Goal: Task Accomplishment & Management: Manage account settings

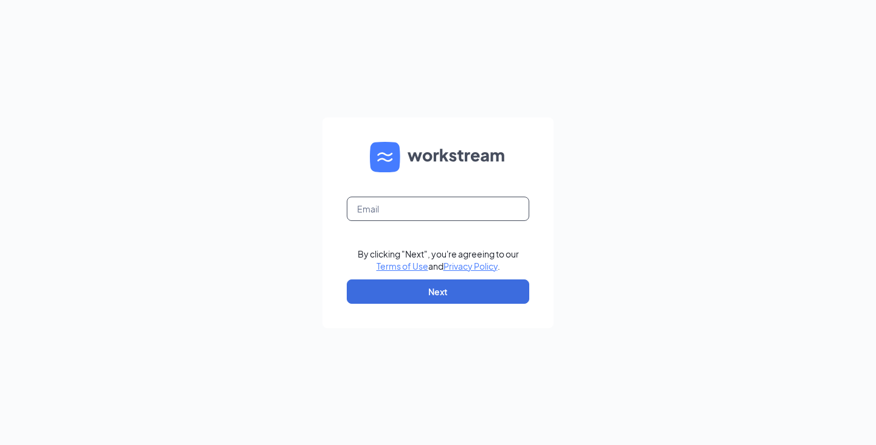
click at [402, 210] on input "text" at bounding box center [438, 209] width 183 height 24
type input "mnicolay16@outlook.com"
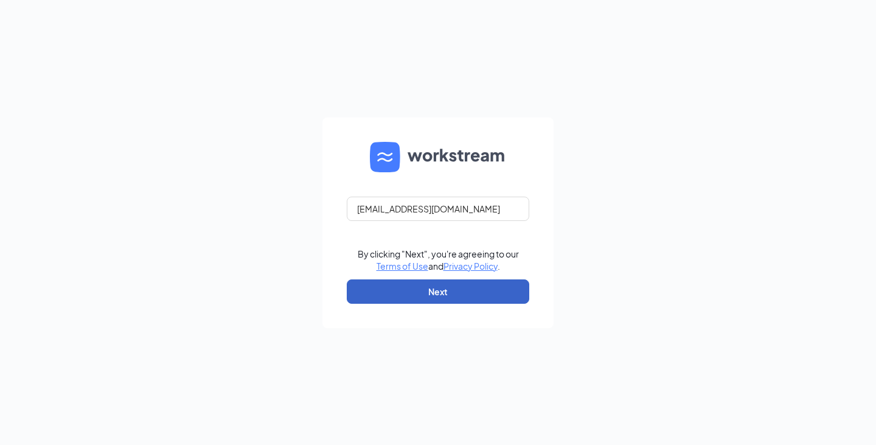
click at [451, 291] on button "Next" at bounding box center [438, 291] width 183 height 24
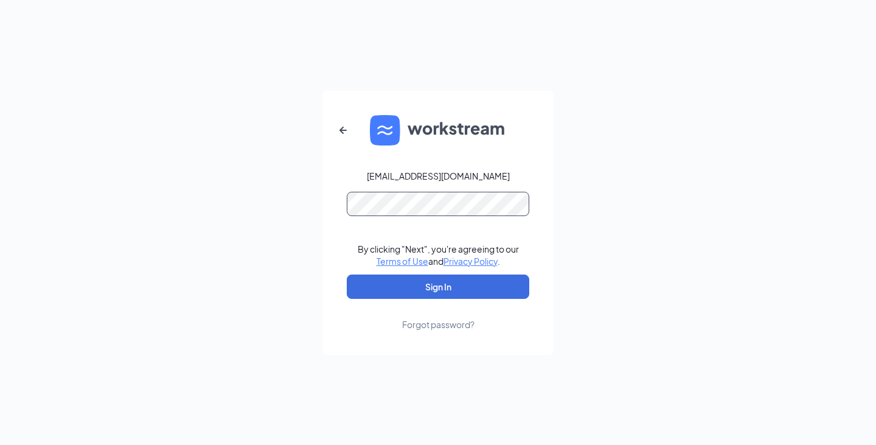
click at [347, 274] on button "Sign In" at bounding box center [438, 286] width 183 height 24
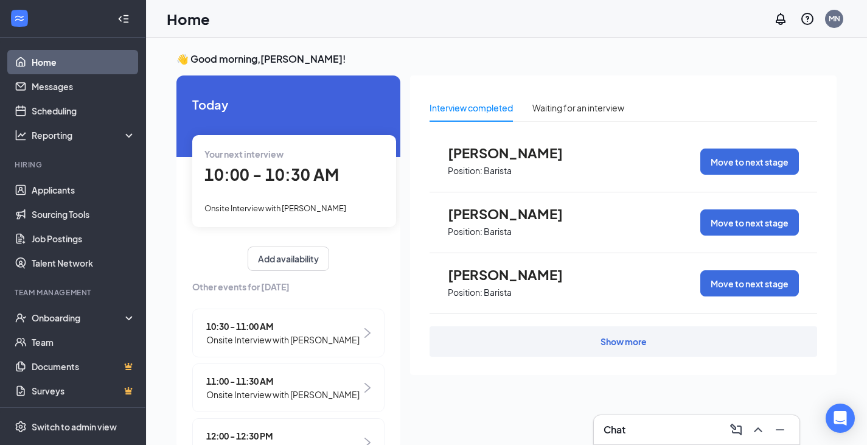
click at [297, 176] on span "10:00 - 10:30 AM" at bounding box center [271, 174] width 134 height 20
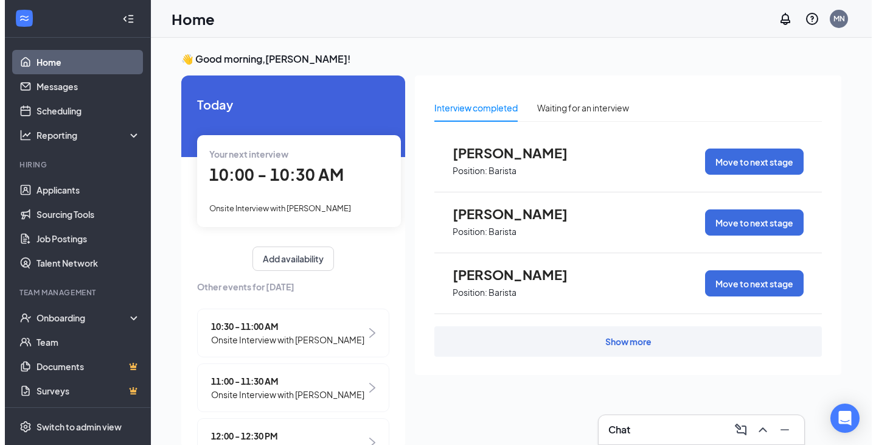
scroll to position [5, 0]
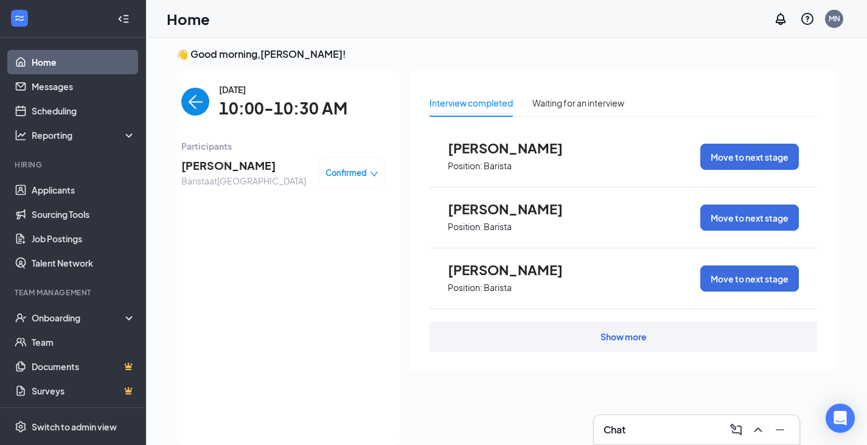
click at [218, 162] on span "[PERSON_NAME]" at bounding box center [243, 165] width 125 height 17
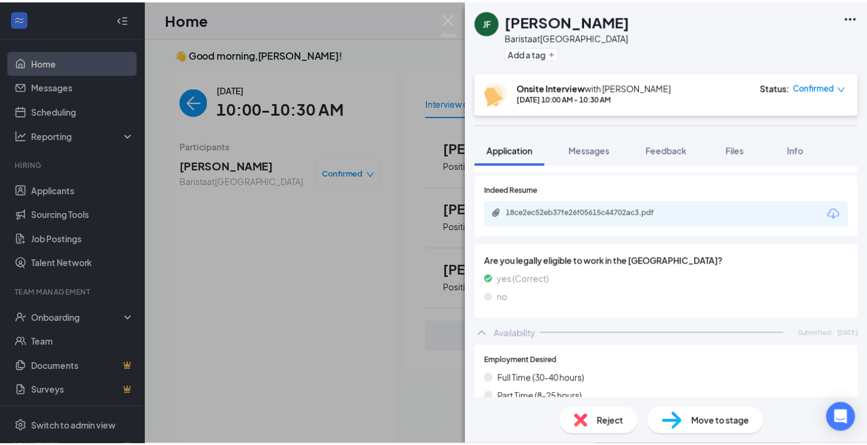
scroll to position [243, 0]
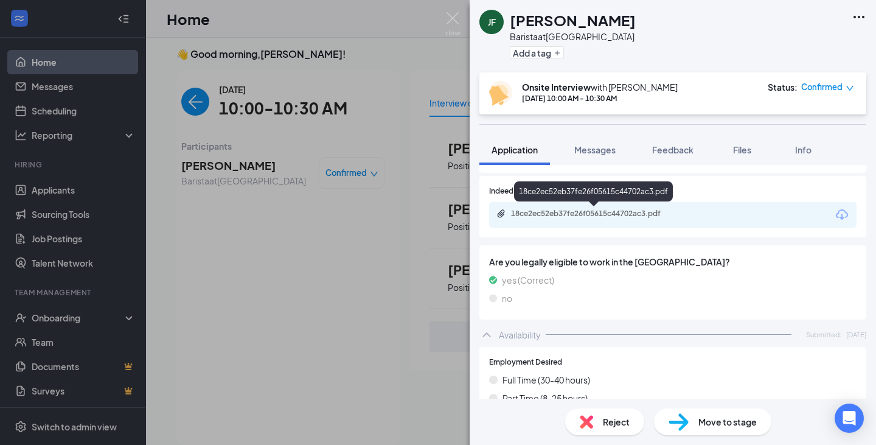
click at [582, 215] on div "18ce2ec52eb37fe26f05615c44702ac3.pdf" at bounding box center [596, 214] width 170 height 10
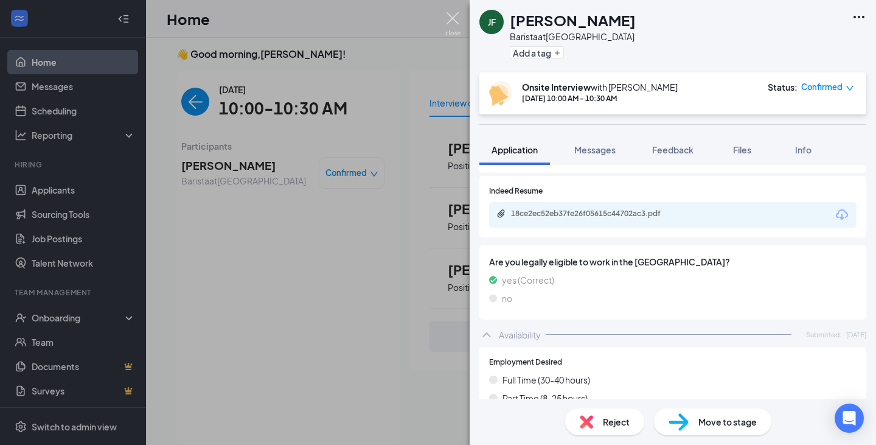
click at [450, 15] on img at bounding box center [452, 24] width 15 height 24
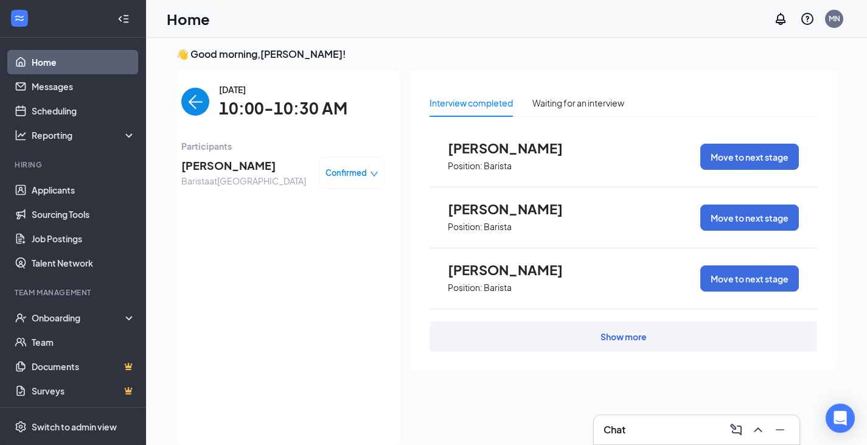
click at [191, 102] on img "back-button" at bounding box center [195, 102] width 28 height 28
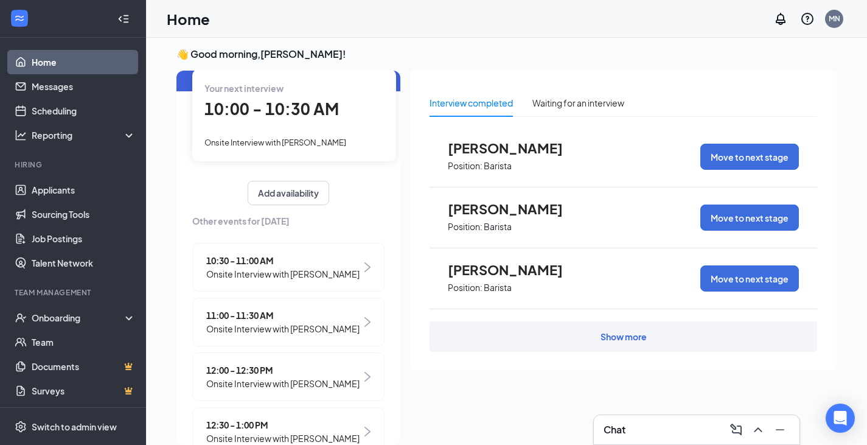
scroll to position [111, 0]
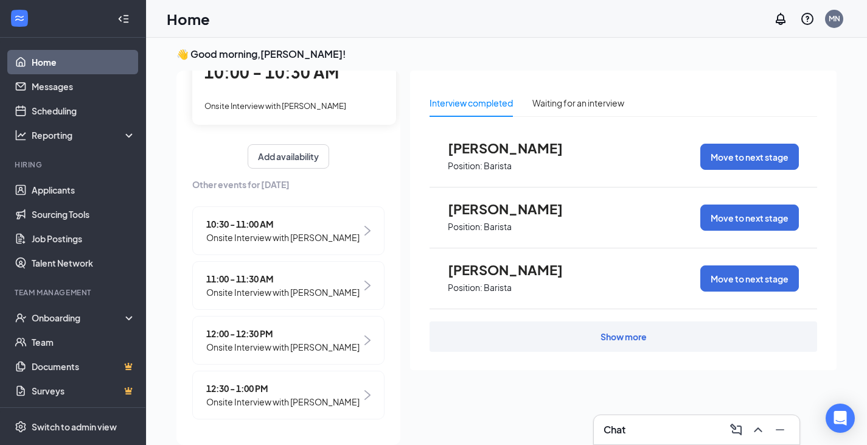
click at [237, 397] on span "Onsite Interview with [PERSON_NAME]" at bounding box center [282, 401] width 153 height 13
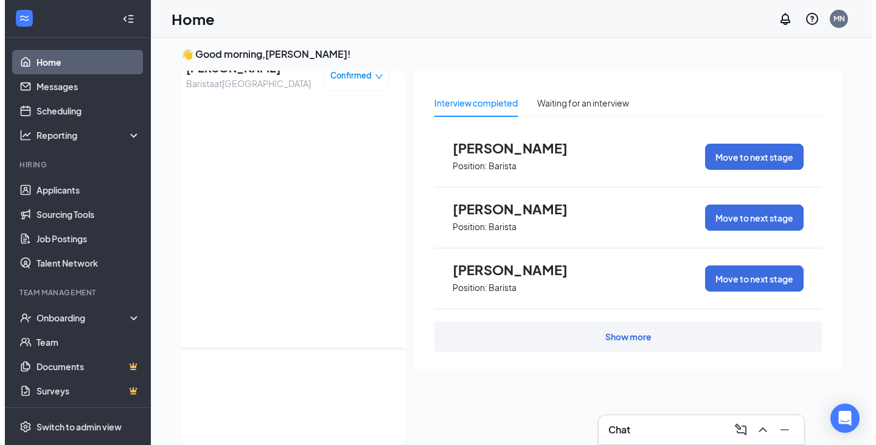
scroll to position [0, 0]
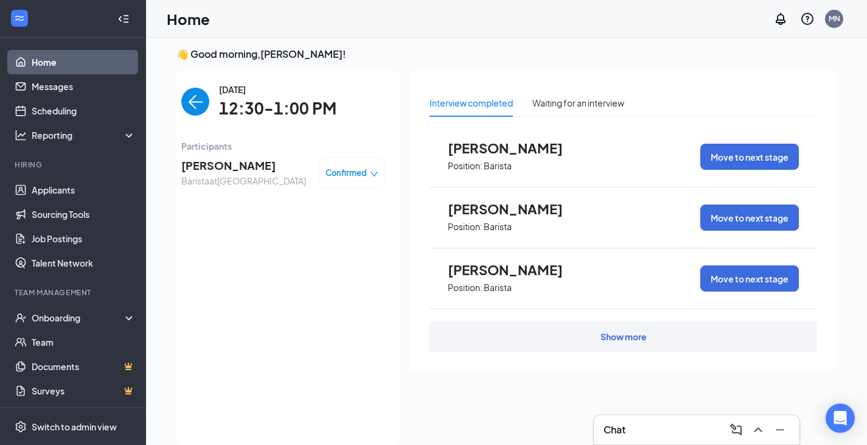
click at [231, 165] on span "[PERSON_NAME]" at bounding box center [243, 165] width 125 height 17
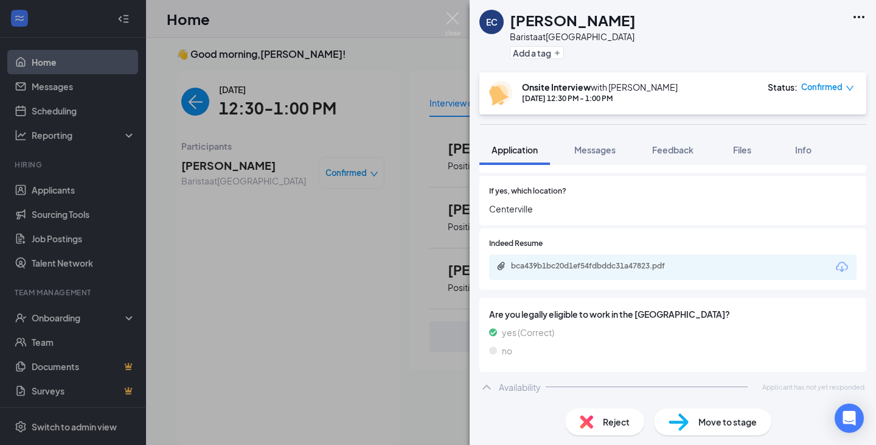
scroll to position [244, 0]
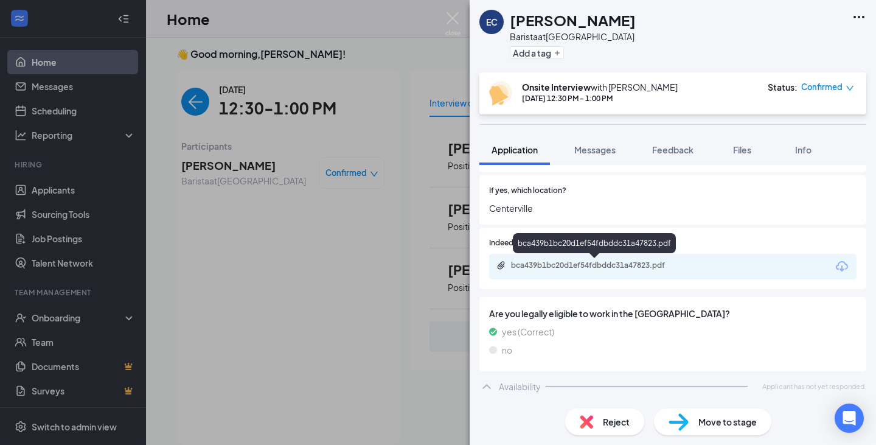
click at [574, 267] on div "bca439b1bc20d1ef54fdbddc31a47823.pdf" at bounding box center [596, 265] width 170 height 10
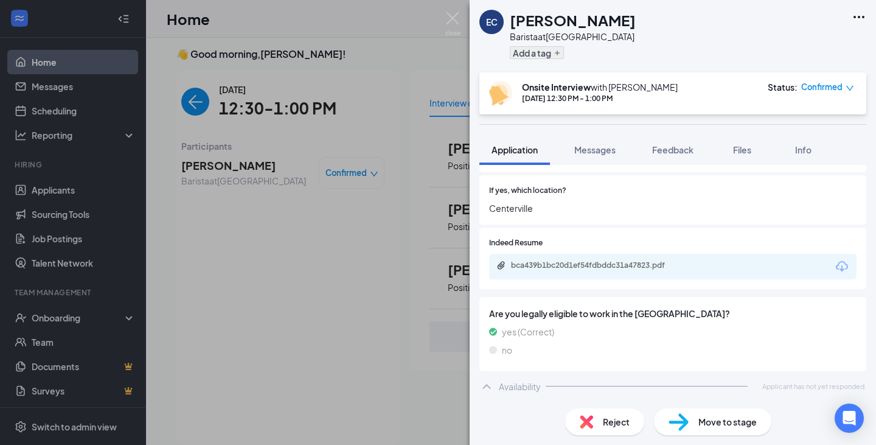
scroll to position [239, 0]
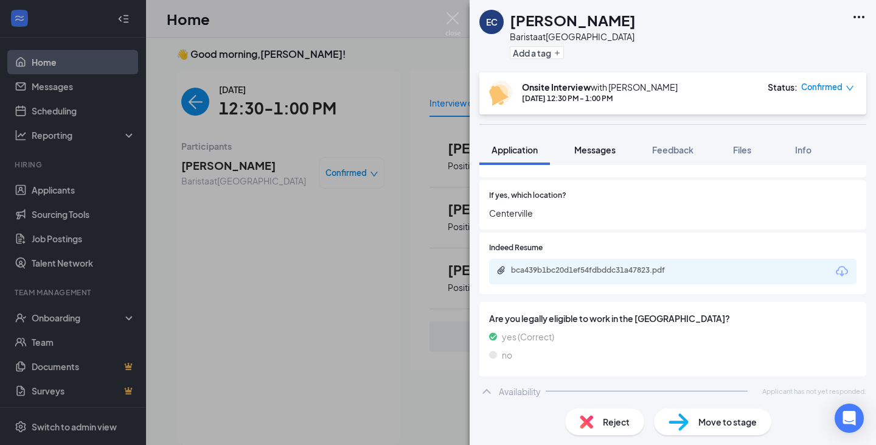
click at [599, 152] on span "Messages" at bounding box center [594, 149] width 41 height 11
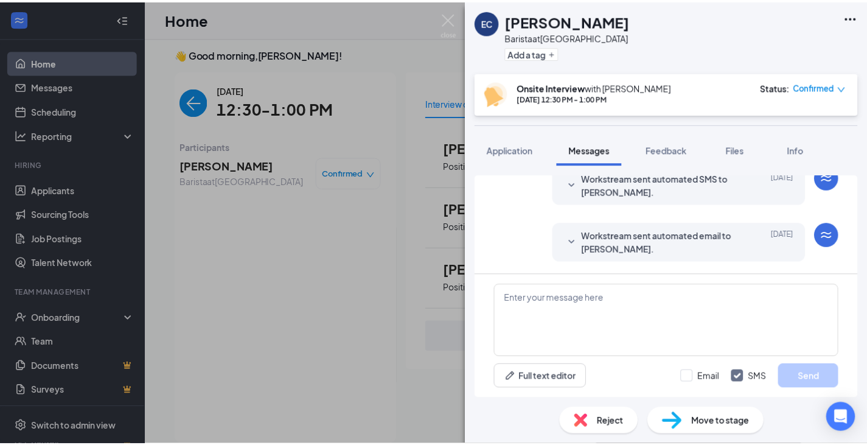
scroll to position [616, 0]
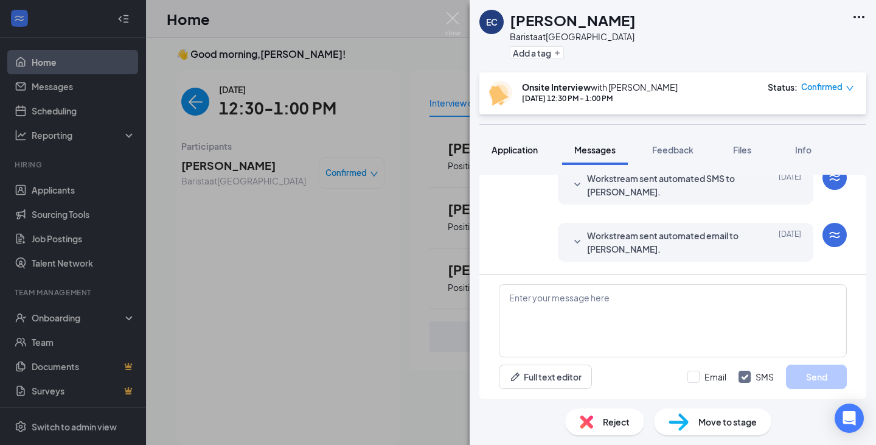
click at [532, 147] on span "Application" at bounding box center [515, 149] width 46 height 11
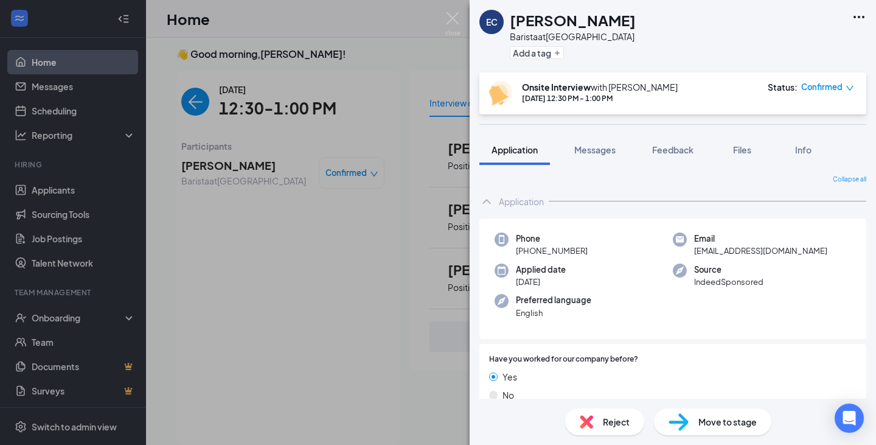
click at [445, 14] on div "EC [PERSON_NAME] at [GEOGRAPHIC_DATA] Add a tag Onsite Interview with [PERSON_N…" at bounding box center [438, 222] width 876 height 445
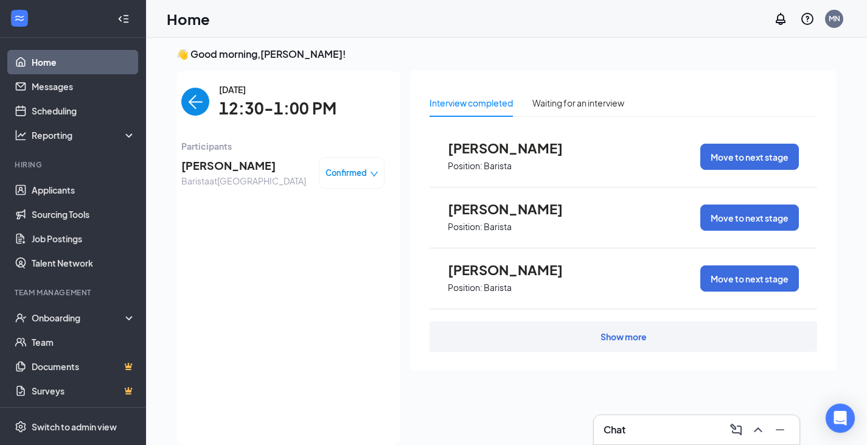
click at [196, 105] on img "back-button" at bounding box center [195, 102] width 28 height 28
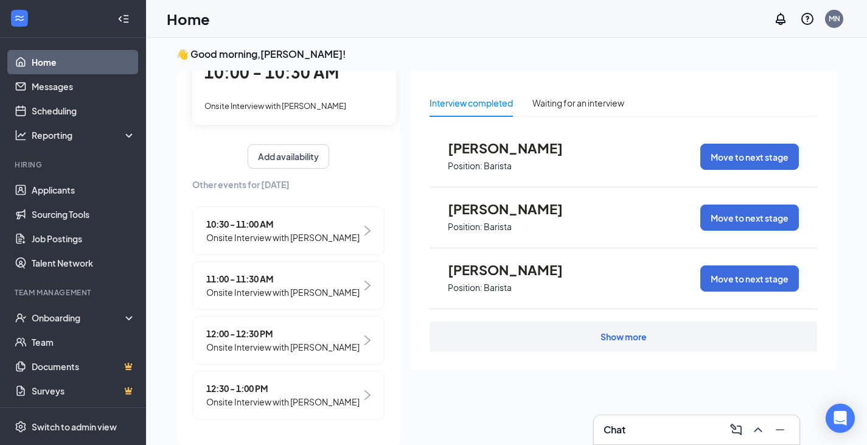
scroll to position [111, 0]
click at [223, 327] on span "12:00 - 12:30 PM" at bounding box center [282, 333] width 153 height 13
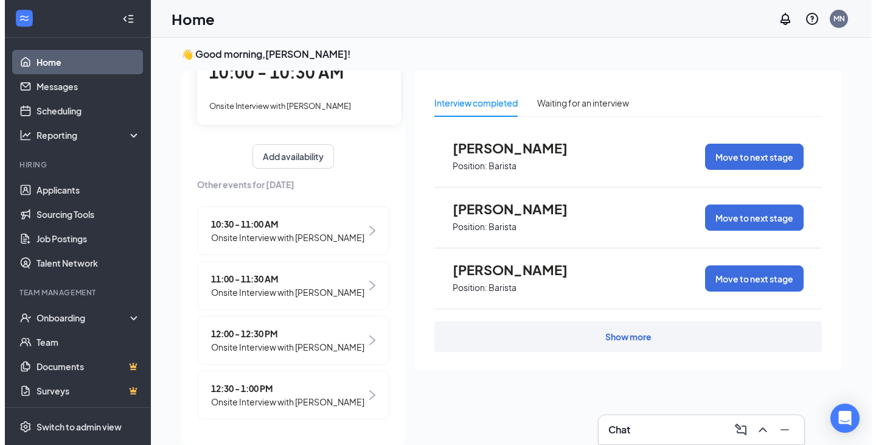
scroll to position [0, 0]
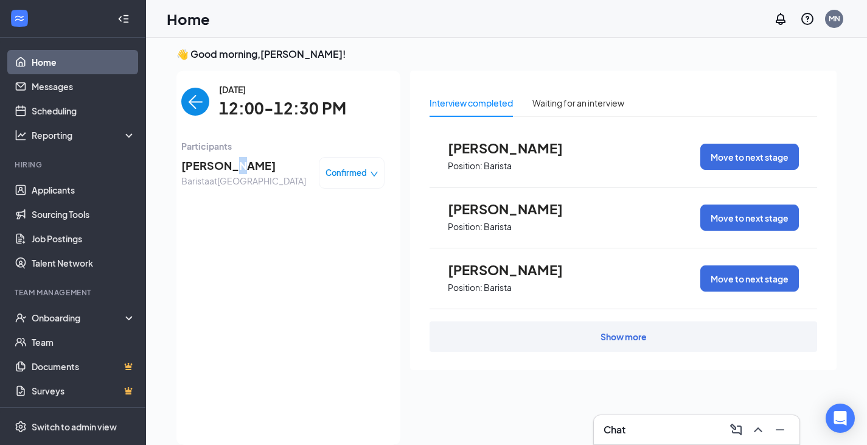
click at [221, 167] on span "[PERSON_NAME]" at bounding box center [243, 165] width 125 height 17
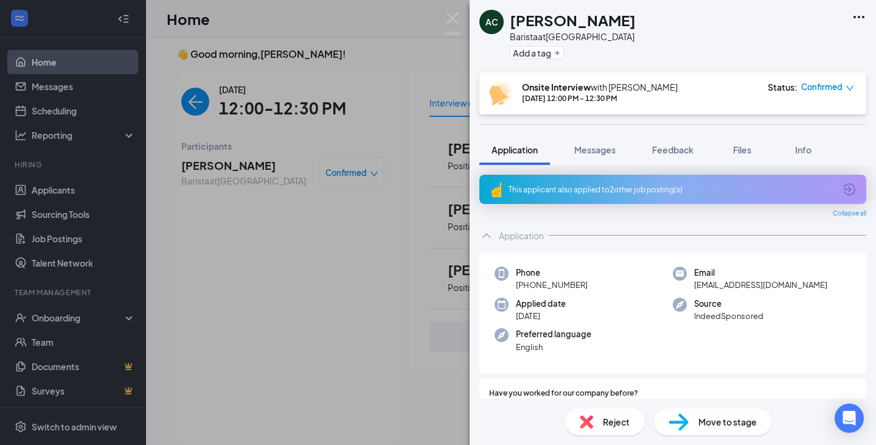
click at [582, 185] on div "This applicant also applied to 2 other job posting(s)" at bounding box center [672, 189] width 326 height 10
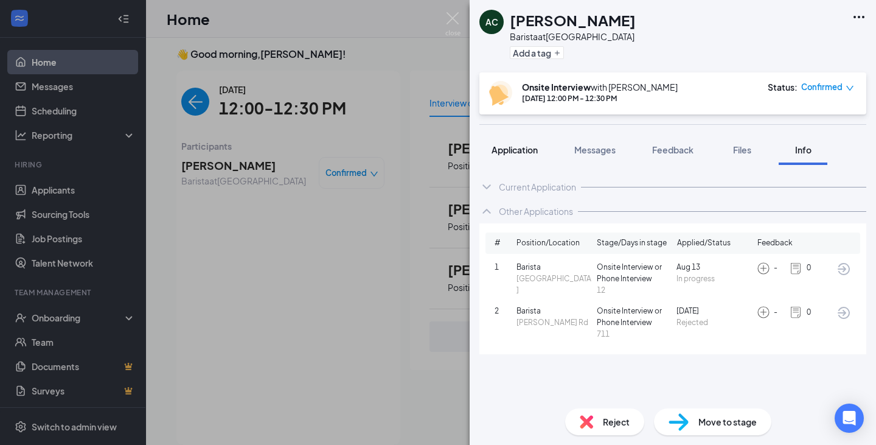
click at [514, 146] on span "Application" at bounding box center [515, 149] width 46 height 11
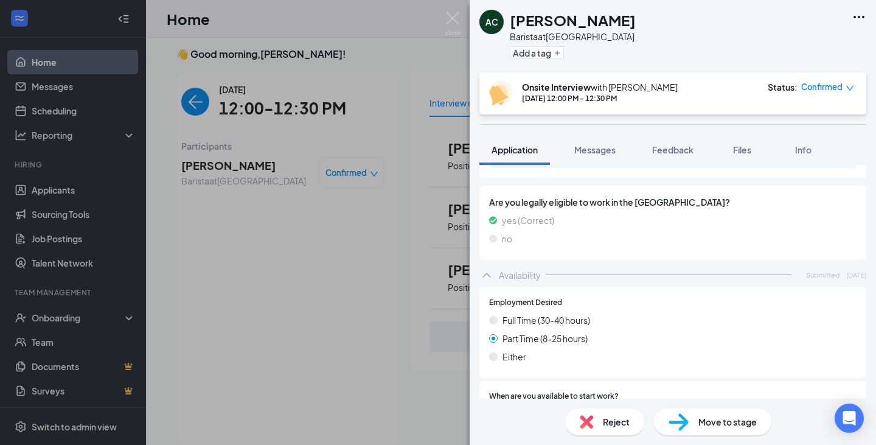
scroll to position [304, 0]
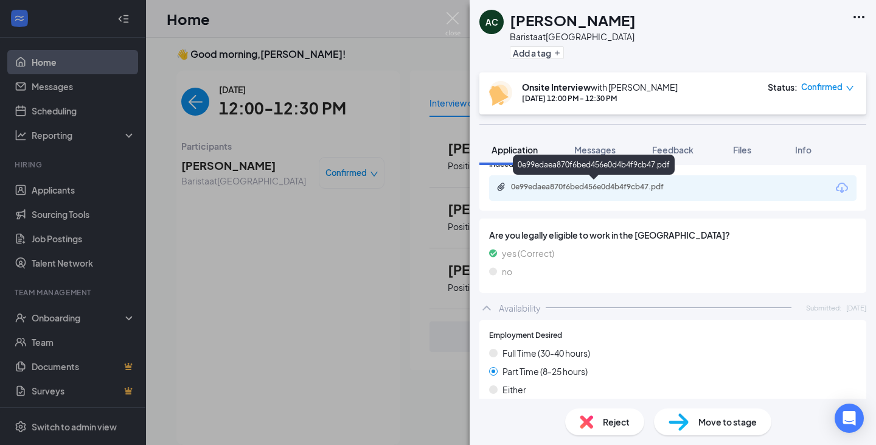
click at [590, 187] on div "0e99edaea870f6bed456e0d4b4f9cb47.pdf" at bounding box center [596, 187] width 170 height 10
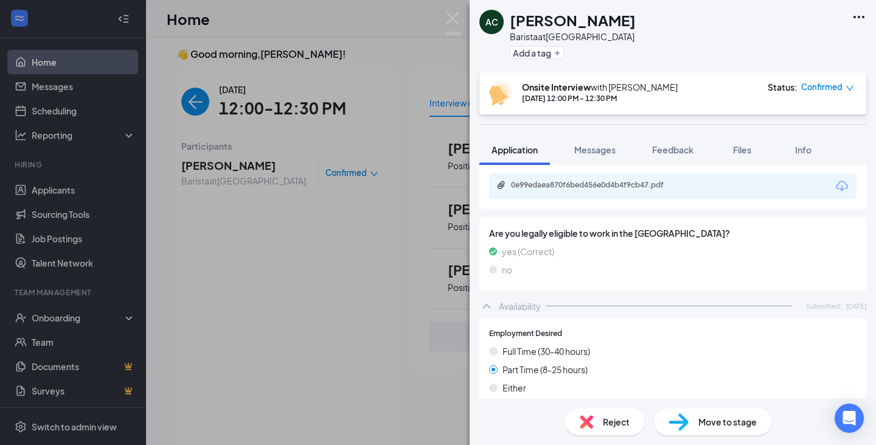
scroll to position [245, 0]
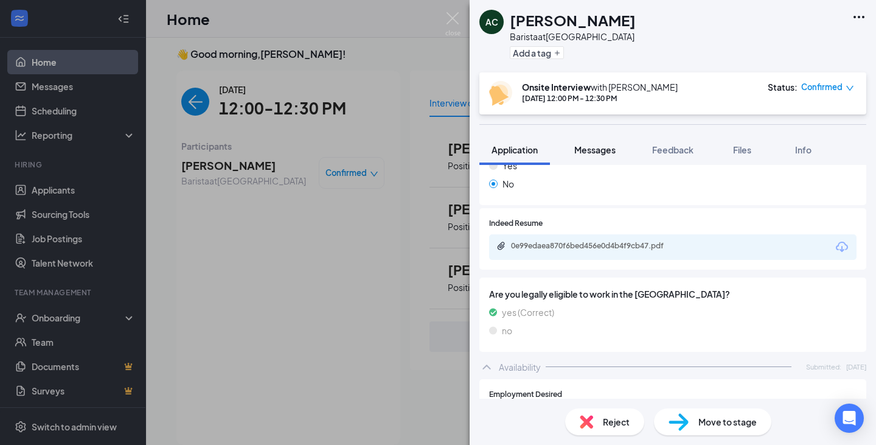
click at [599, 152] on span "Messages" at bounding box center [594, 149] width 41 height 11
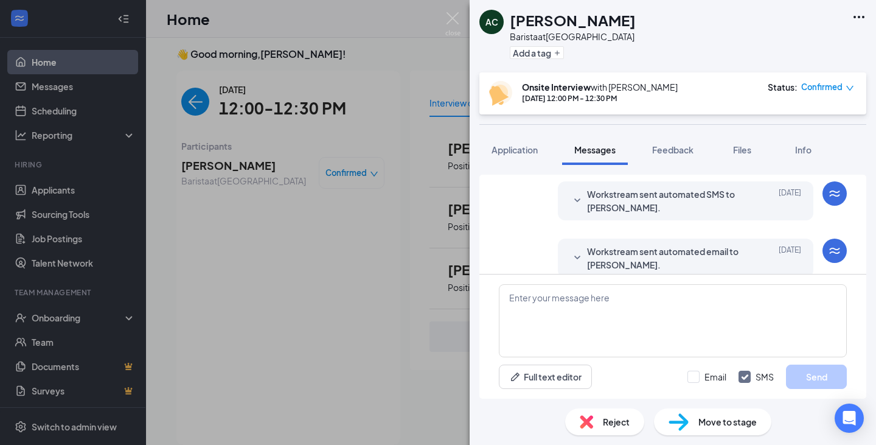
scroll to position [563, 0]
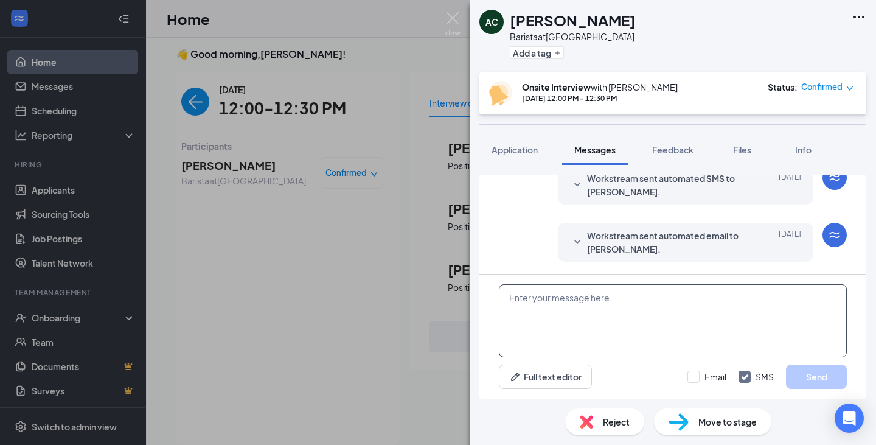
click at [569, 300] on textarea at bounding box center [673, 320] width 348 height 73
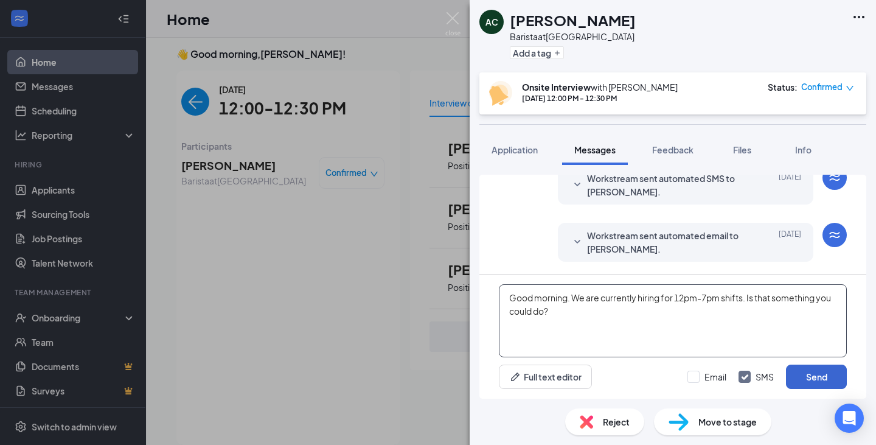
type textarea "Good morning. We are currently hiring for 12pm-7pm shifts. Is that something yo…"
click at [818, 372] on button "Send" at bounding box center [816, 376] width 61 height 24
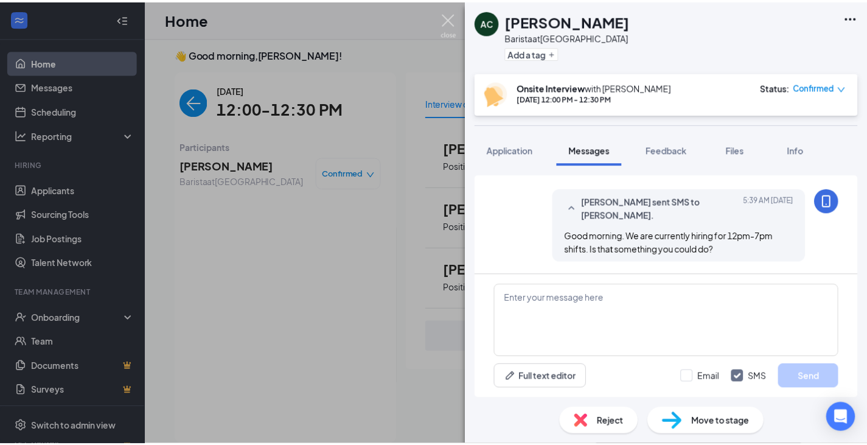
scroll to position [654, 0]
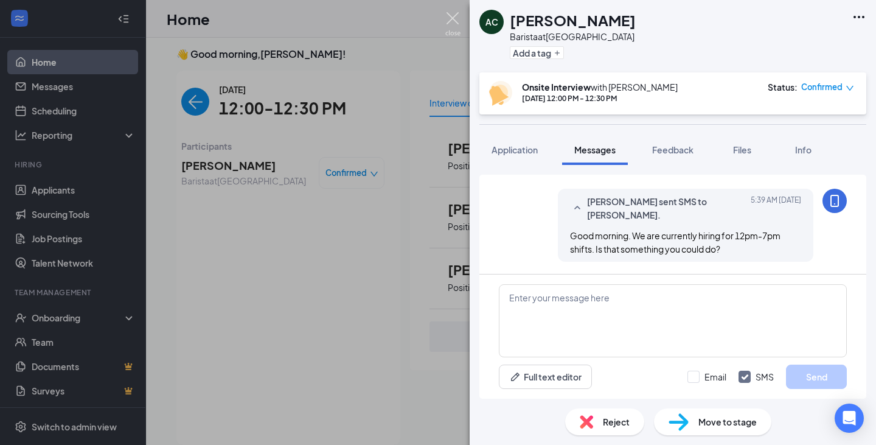
click at [447, 19] on img at bounding box center [452, 24] width 15 height 24
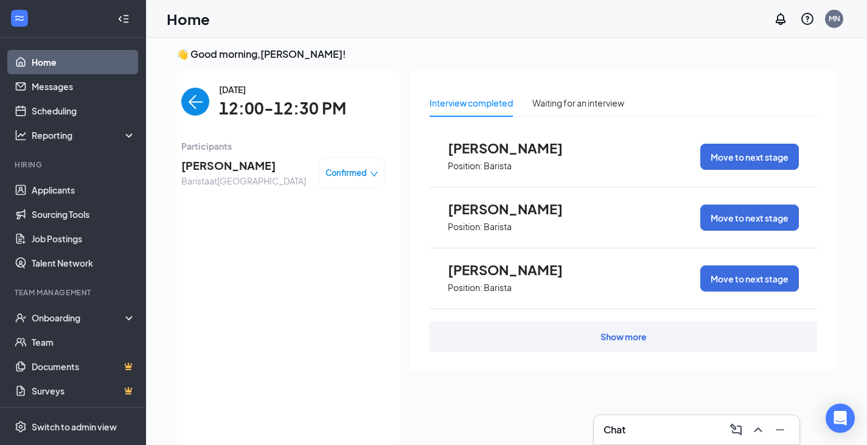
click at [183, 98] on img "back-button" at bounding box center [195, 102] width 28 height 28
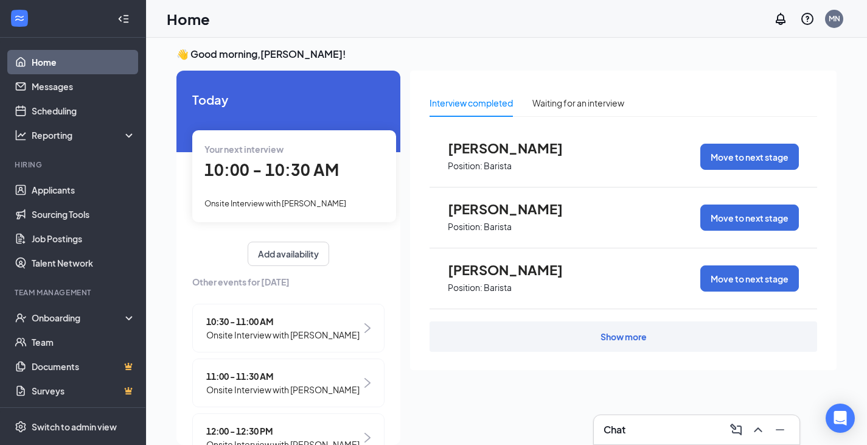
scroll to position [111, 0]
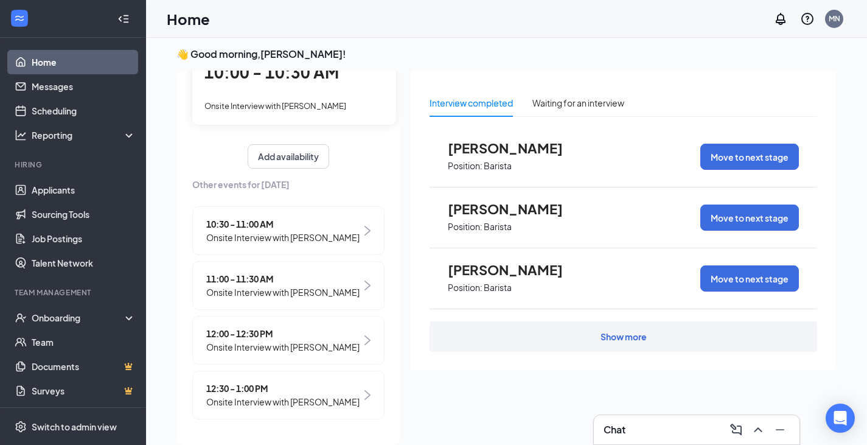
click at [262, 285] on span "Onsite Interview with [PERSON_NAME]" at bounding box center [282, 291] width 153 height 13
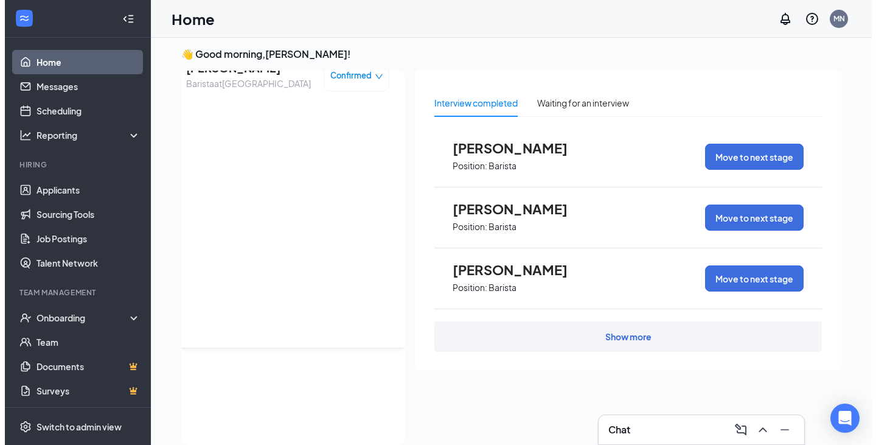
scroll to position [0, 0]
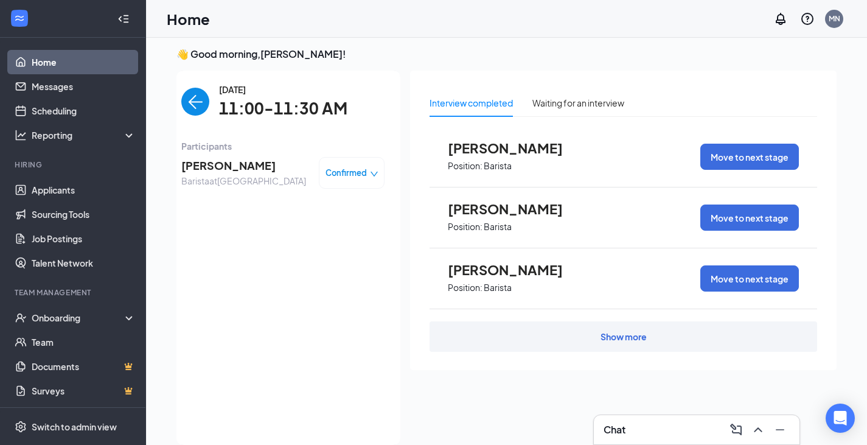
click at [223, 164] on span "[PERSON_NAME]" at bounding box center [243, 165] width 125 height 17
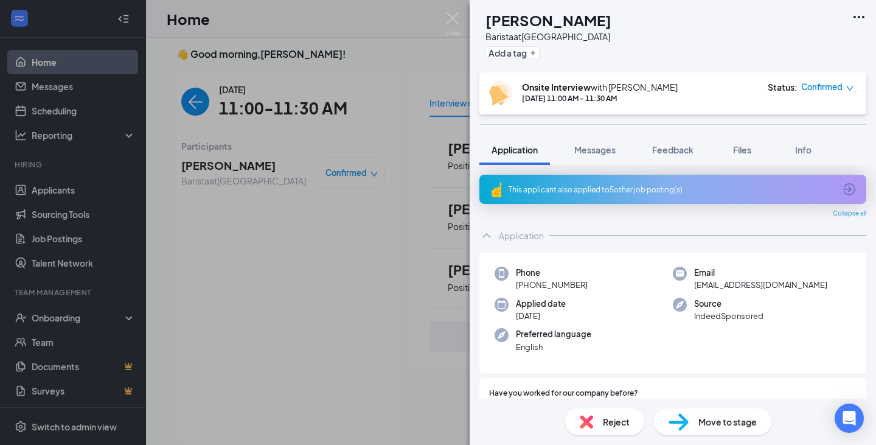
click at [536, 181] on div "This applicant also applied to 5 other job posting(s)" at bounding box center [672, 189] width 387 height 29
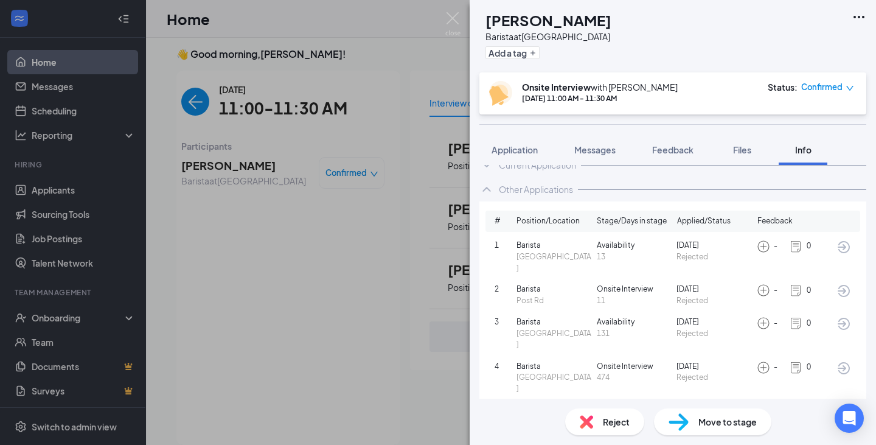
scroll to position [42, 0]
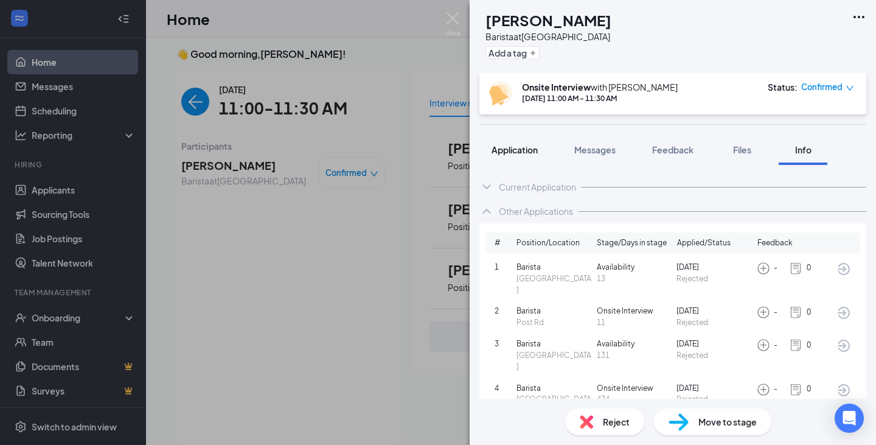
click at [529, 151] on span "Application" at bounding box center [515, 149] width 46 height 11
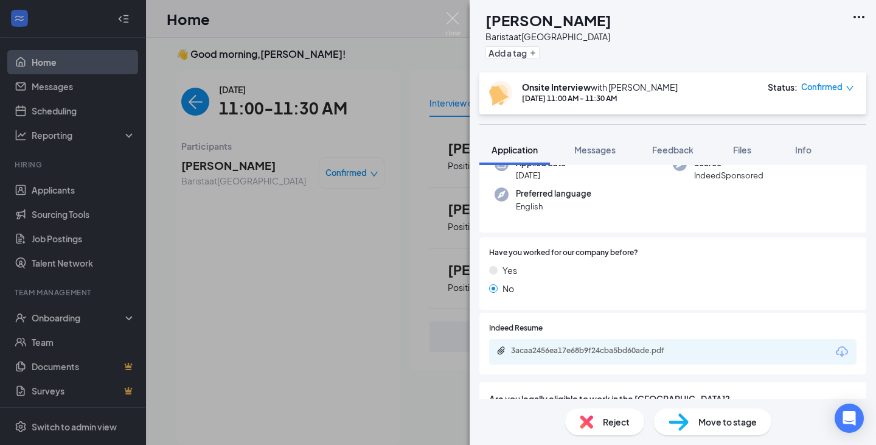
scroll to position [183, 0]
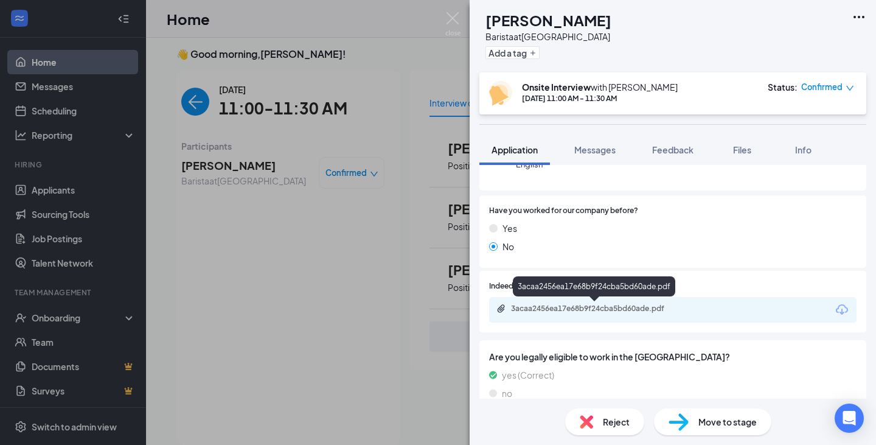
click at [574, 313] on div "3acaa2456ea17e68b9f24cba5bd60ade.pdf" at bounding box center [594, 310] width 197 height 12
click at [448, 17] on img at bounding box center [452, 24] width 15 height 24
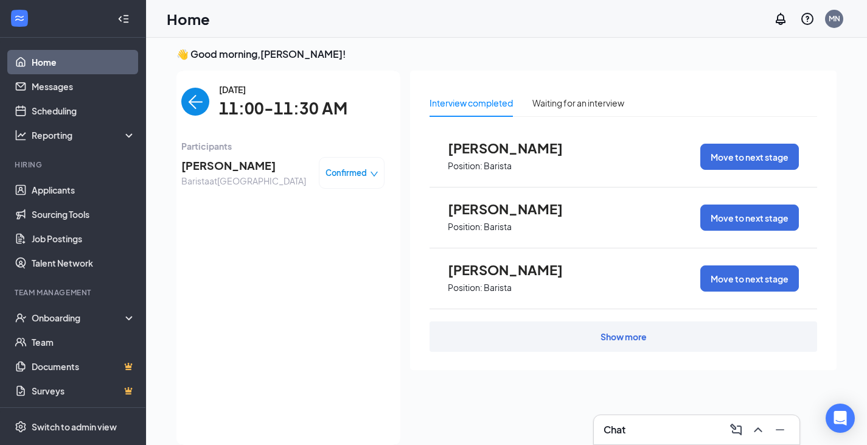
click at [186, 97] on img "back-button" at bounding box center [195, 102] width 28 height 28
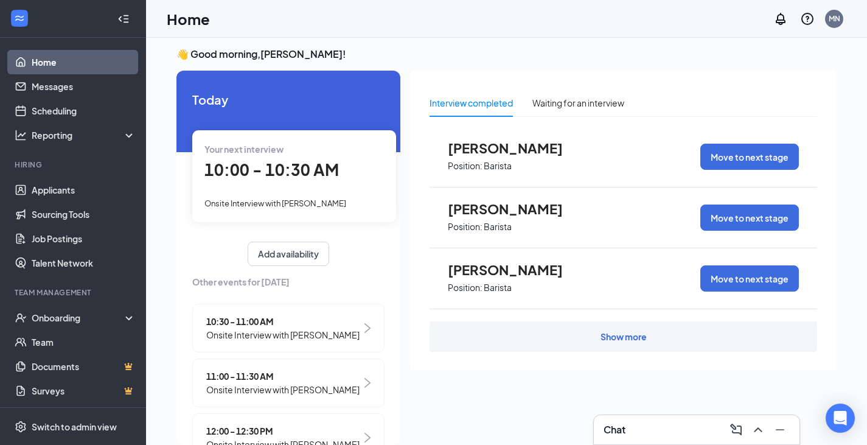
click at [274, 332] on span "Onsite Interview with [PERSON_NAME]" at bounding box center [282, 334] width 153 height 13
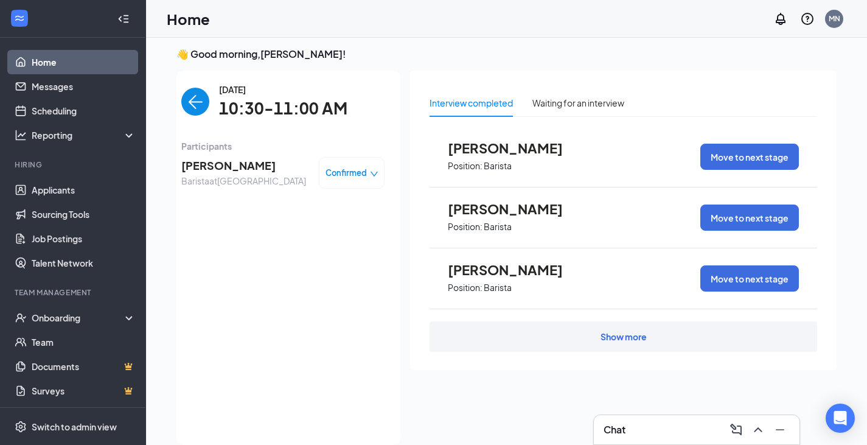
click at [206, 167] on span "[PERSON_NAME]" at bounding box center [243, 165] width 125 height 17
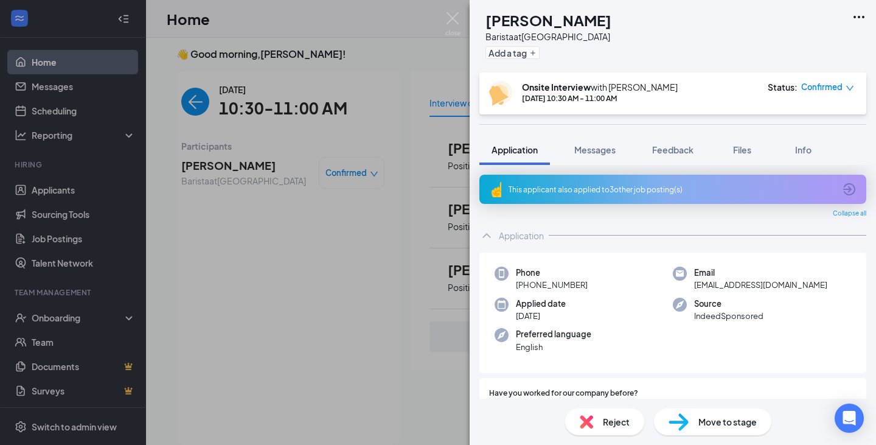
click at [579, 185] on div "This applicant also applied to 3 other job posting(s)" at bounding box center [672, 189] width 326 height 10
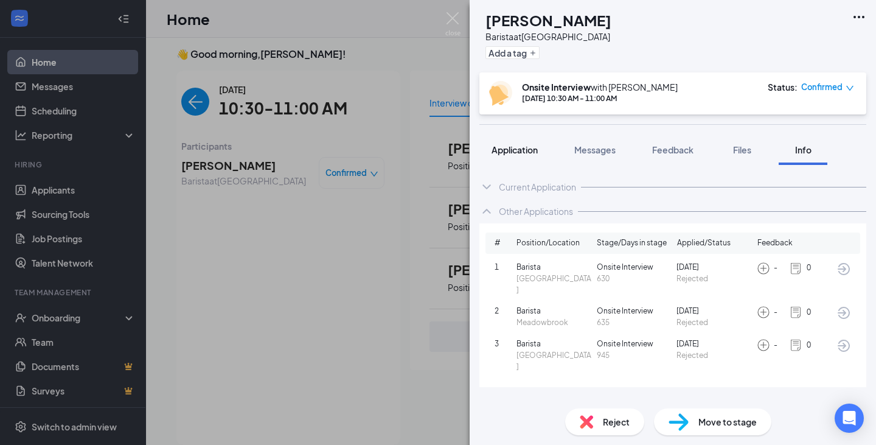
click at [523, 154] on span "Application" at bounding box center [515, 149] width 46 height 11
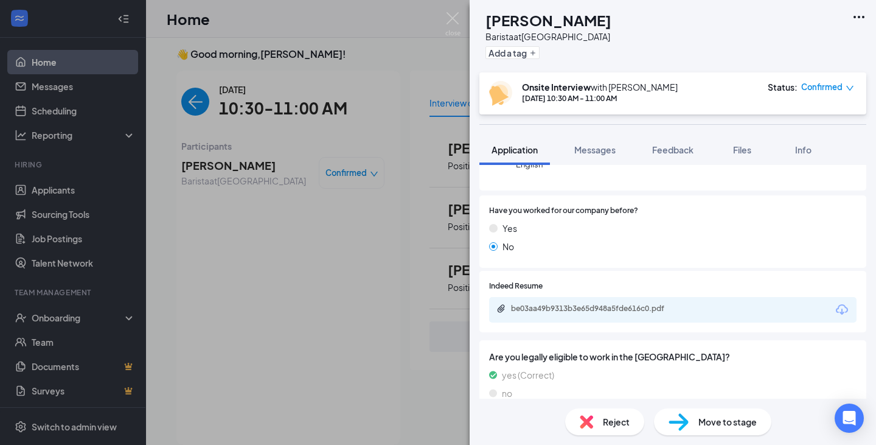
scroll to position [226, 0]
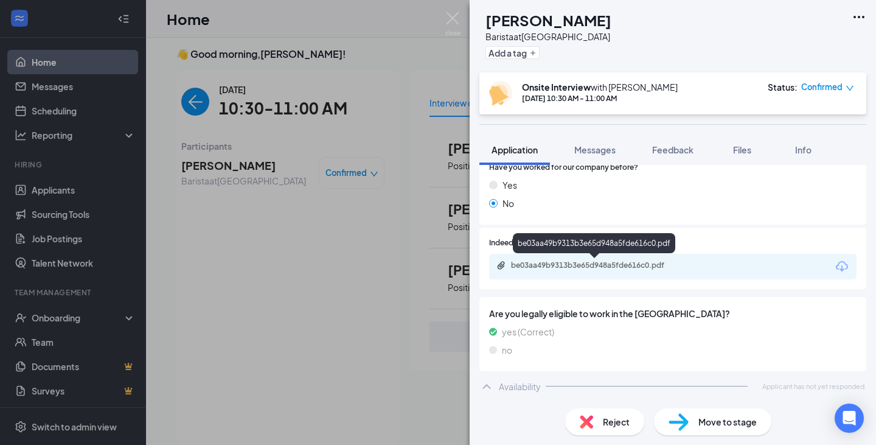
click at [586, 269] on div "be03aa49b9313b3e65d948a5fde616c0.pdf" at bounding box center [596, 265] width 170 height 10
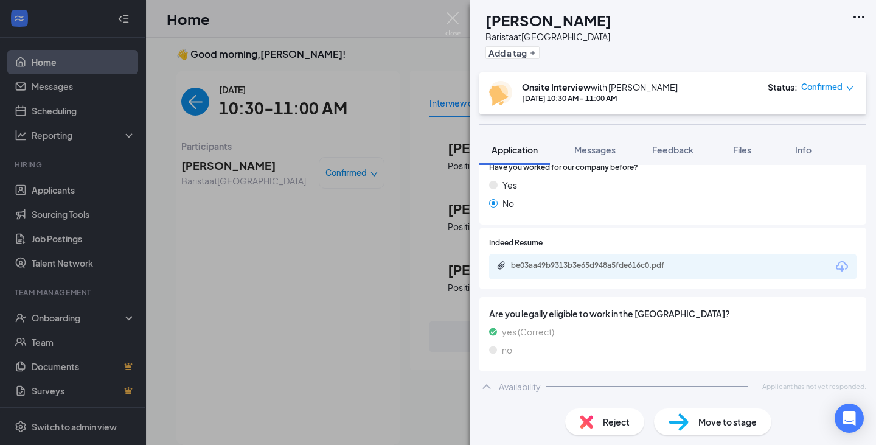
scroll to position [221, 0]
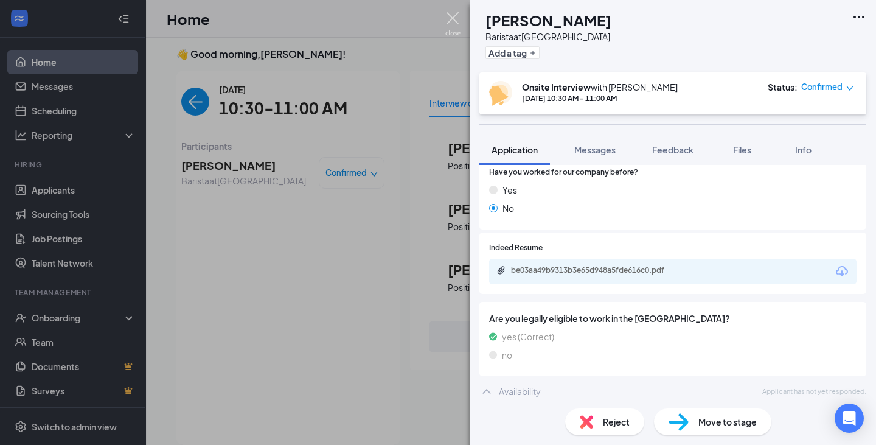
click at [451, 15] on img at bounding box center [452, 24] width 15 height 24
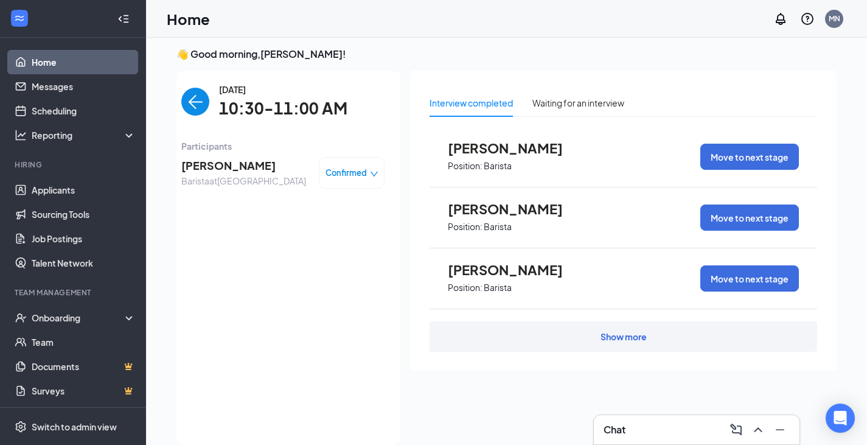
click at [187, 99] on img "back-button" at bounding box center [195, 102] width 28 height 28
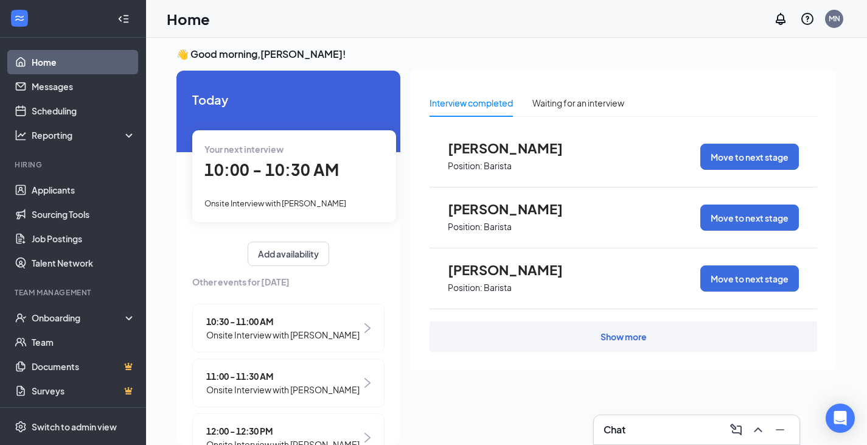
click at [279, 171] on span "10:00 - 10:30 AM" at bounding box center [271, 169] width 134 height 20
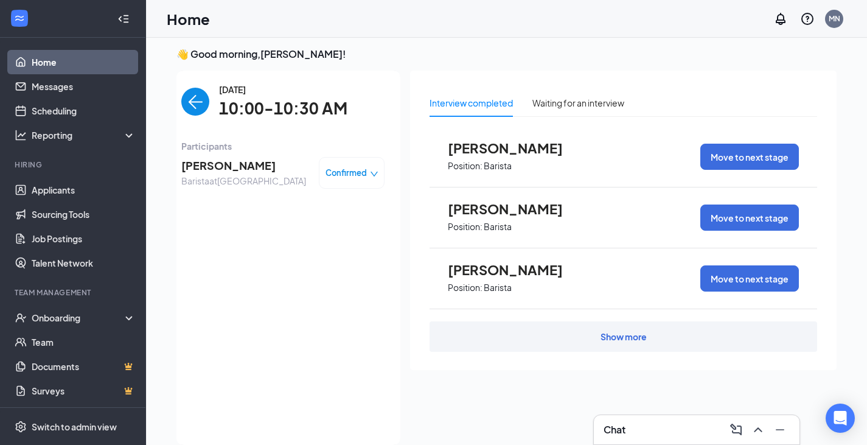
click at [227, 169] on span "[PERSON_NAME]" at bounding box center [243, 165] width 125 height 17
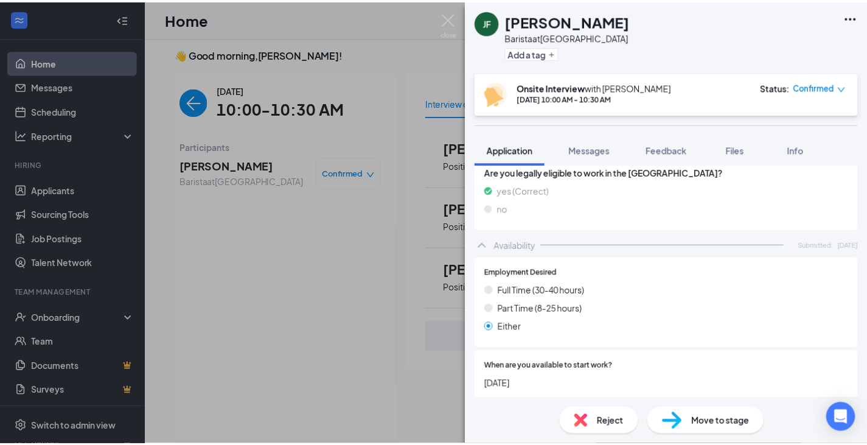
scroll to position [272, 0]
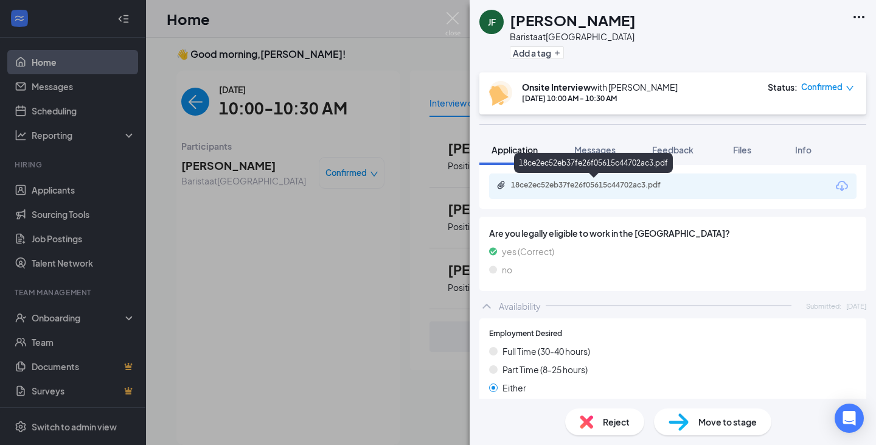
click at [591, 187] on div "18ce2ec52eb37fe26f05615c44702ac3.pdf" at bounding box center [596, 185] width 170 height 10
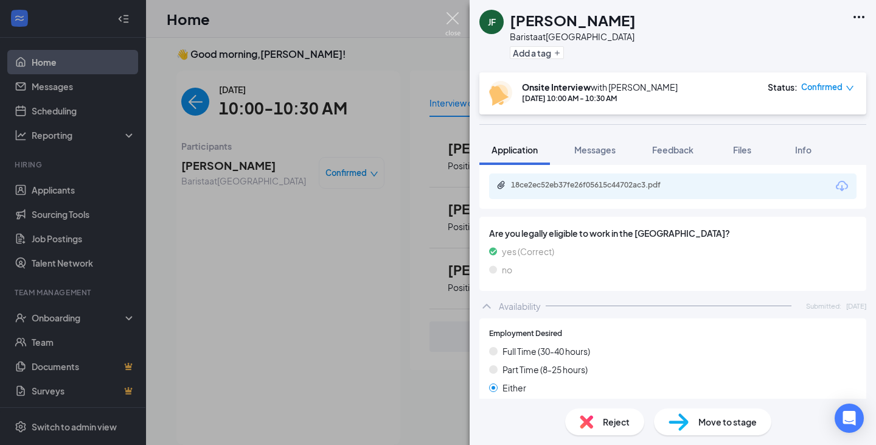
click at [456, 19] on img at bounding box center [452, 24] width 15 height 24
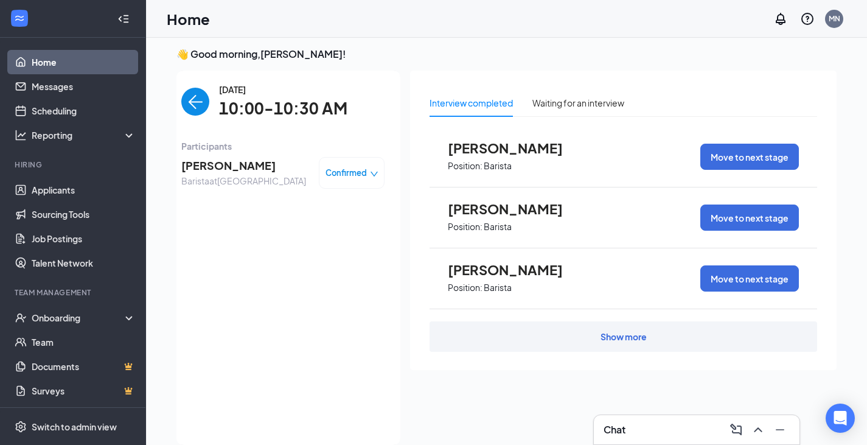
click at [198, 103] on img "back-button" at bounding box center [195, 102] width 28 height 28
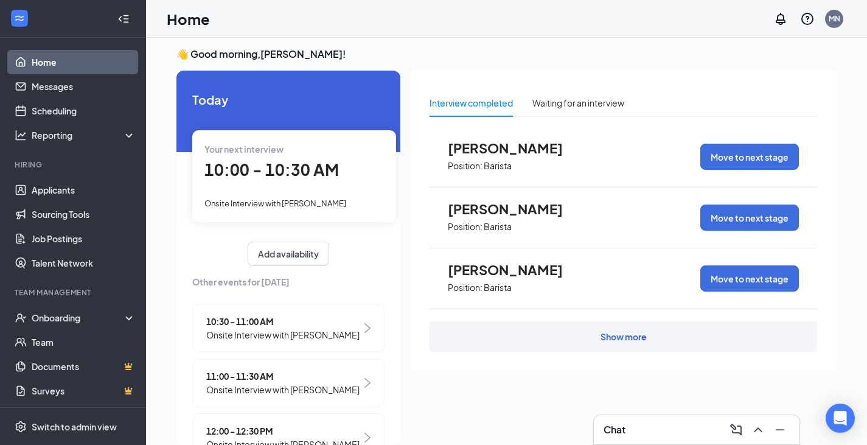
scroll to position [111, 0]
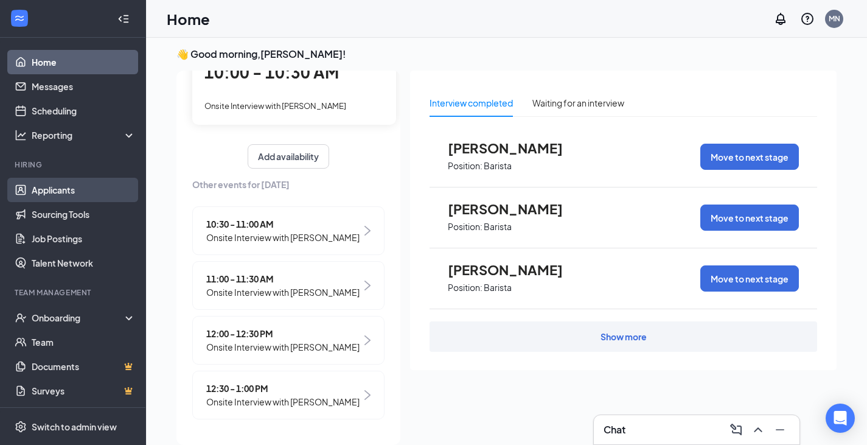
click at [47, 189] on link "Applicants" at bounding box center [84, 190] width 104 height 24
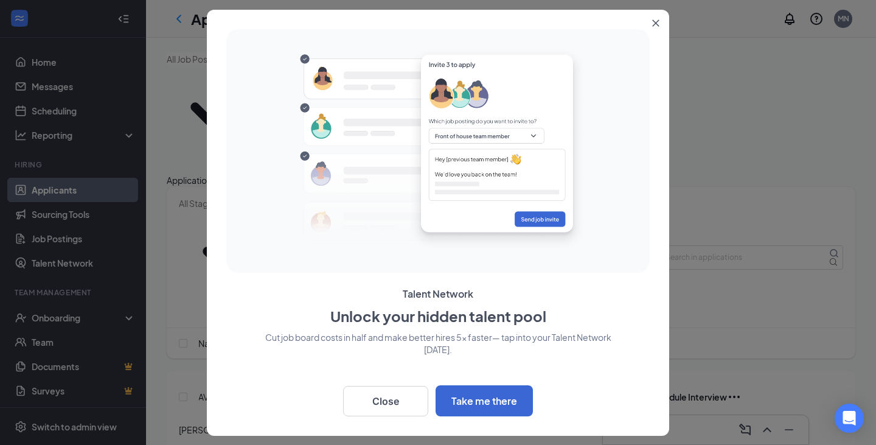
click at [660, 21] on button "Close" at bounding box center [658, 21] width 22 height 22
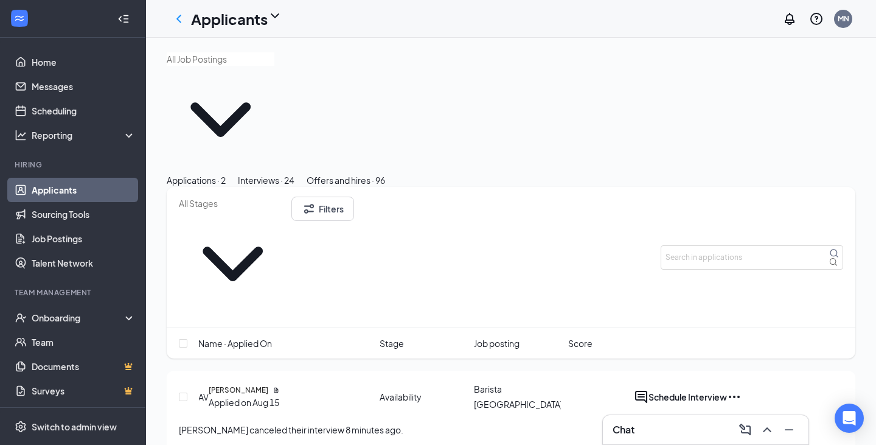
click at [294, 173] on div "Interviews · 24" at bounding box center [266, 179] width 57 height 13
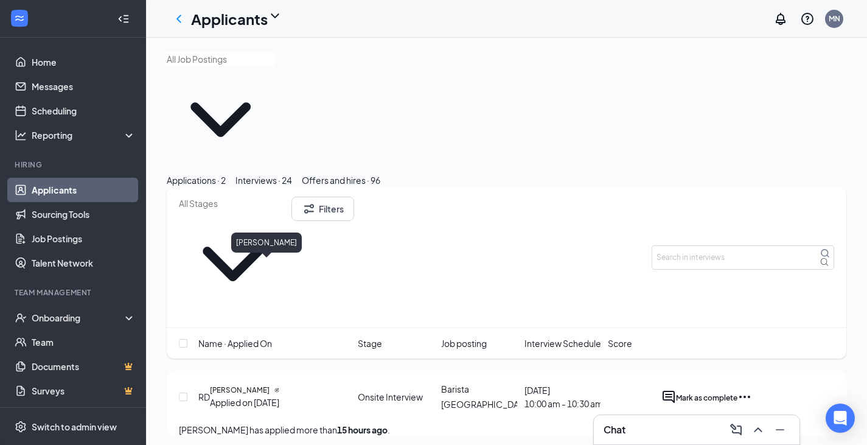
click at [270, 385] on h5 "[PERSON_NAME]" at bounding box center [240, 390] width 60 height 11
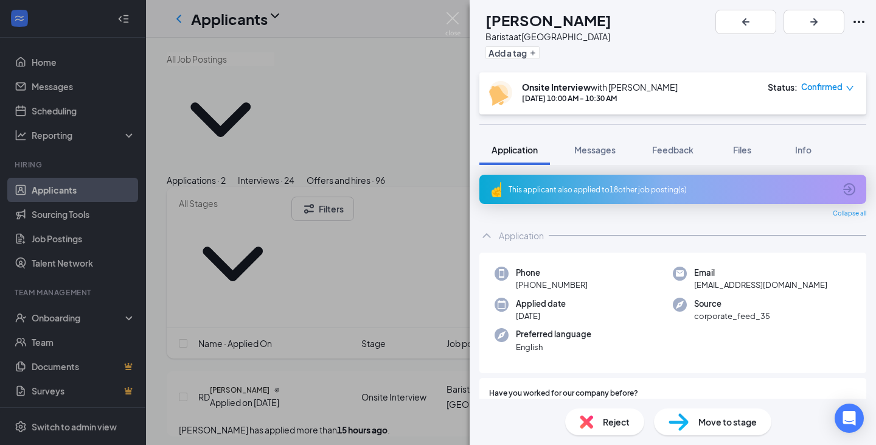
click at [610, 186] on div "This applicant also applied to 18 other job posting(s)" at bounding box center [672, 189] width 326 height 10
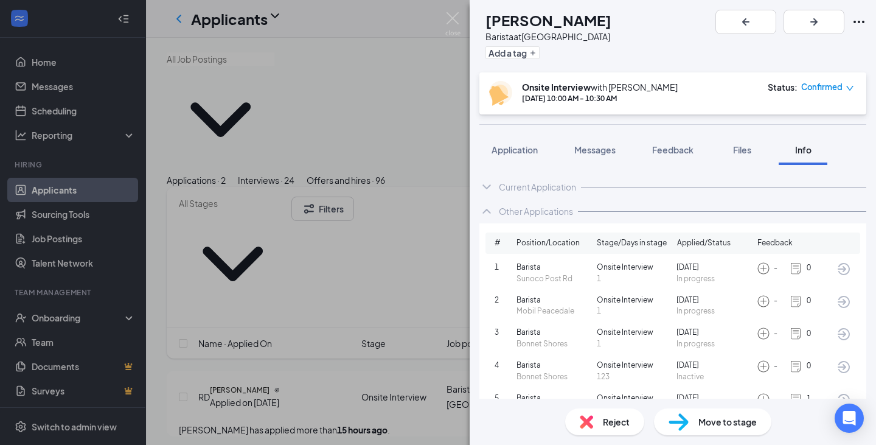
scroll to position [32, 0]
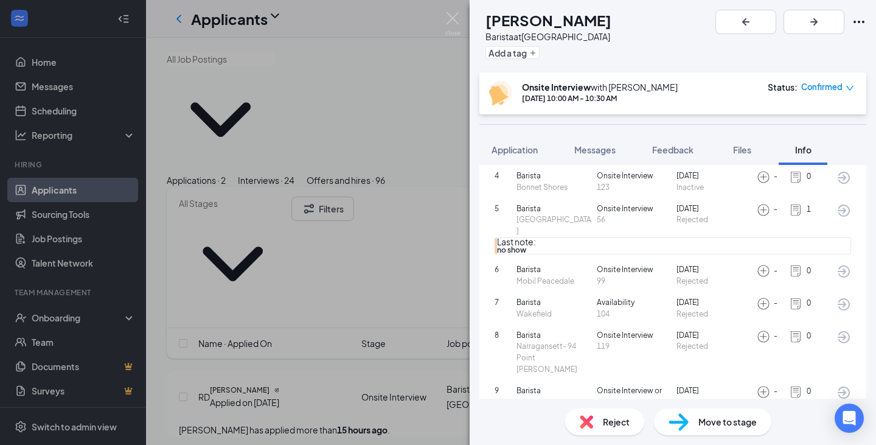
scroll to position [87, 0]
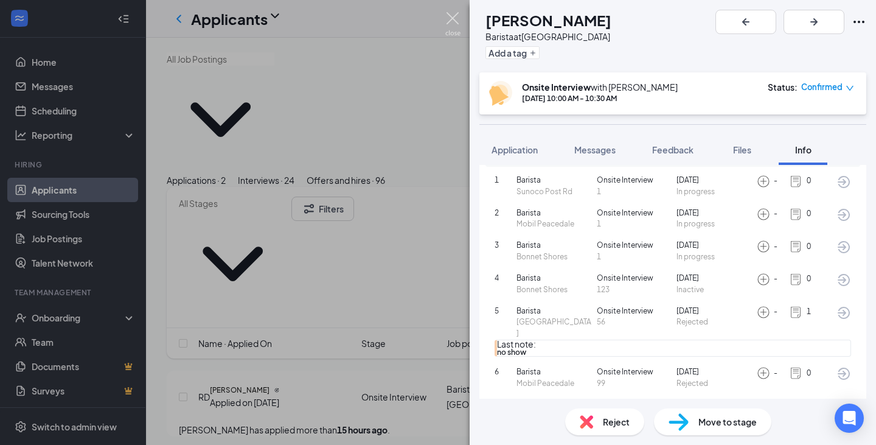
click at [453, 15] on img at bounding box center [452, 24] width 15 height 24
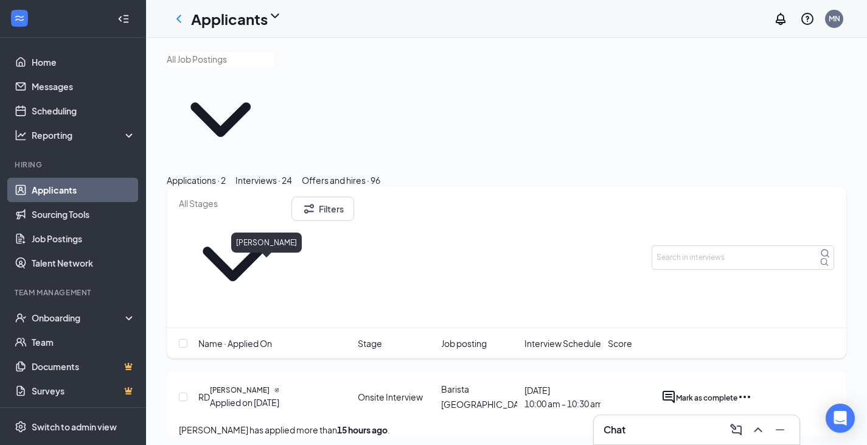
click at [270, 385] on h5 "[PERSON_NAME]" at bounding box center [240, 390] width 60 height 11
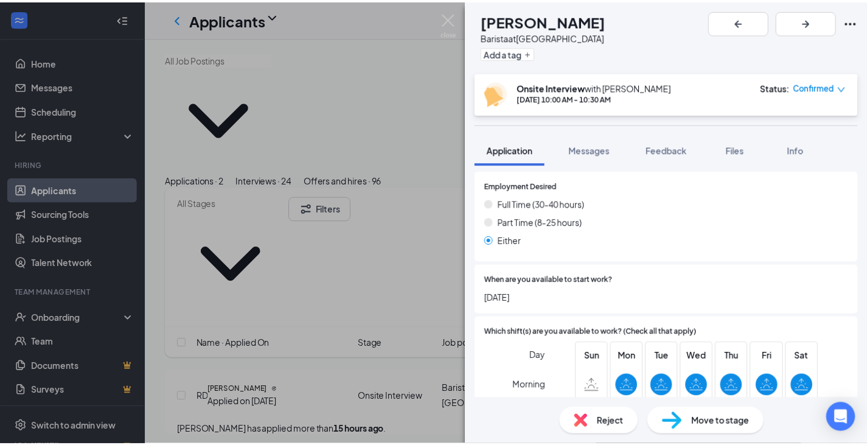
scroll to position [122, 0]
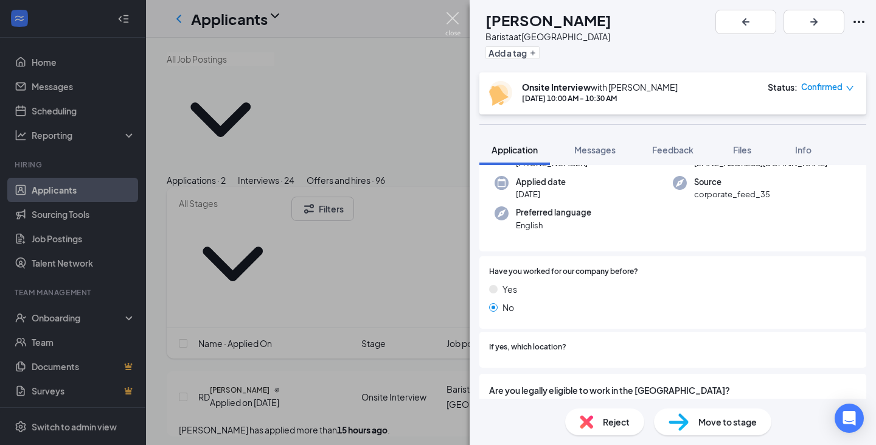
click at [451, 15] on img at bounding box center [452, 24] width 15 height 24
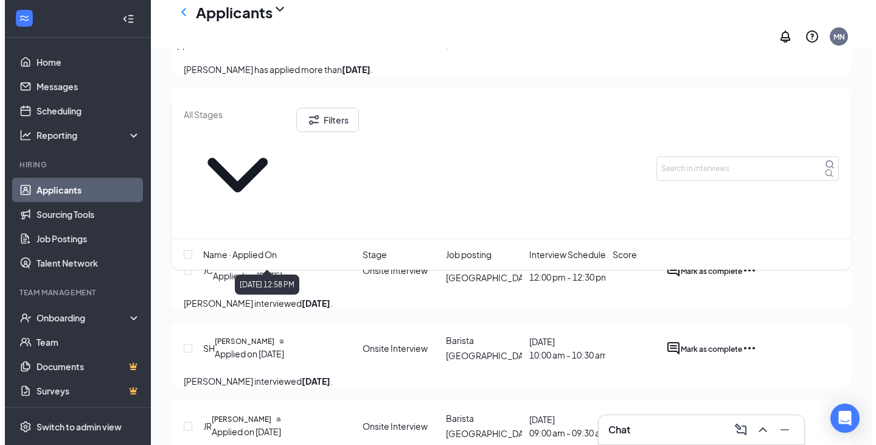
scroll to position [1156, 0]
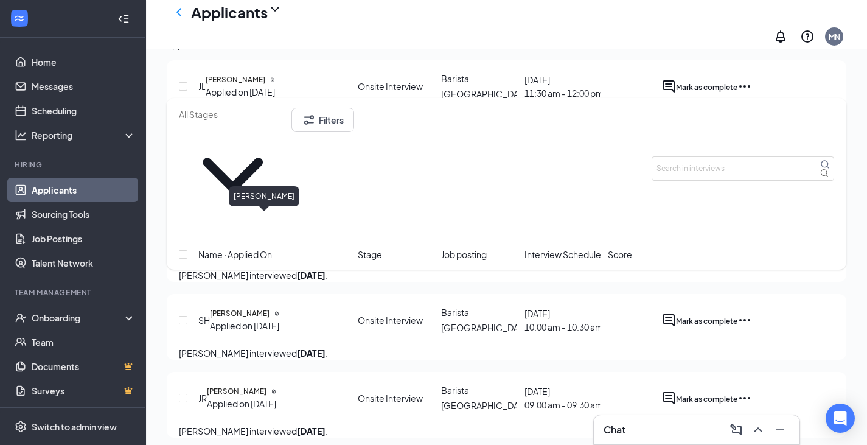
click at [256, 163] on h5 "[PERSON_NAME]" at bounding box center [239, 157] width 60 height 11
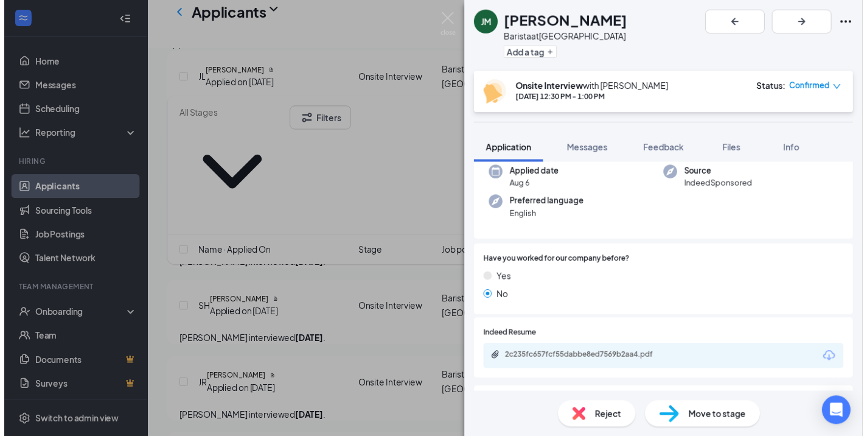
scroll to position [122, 0]
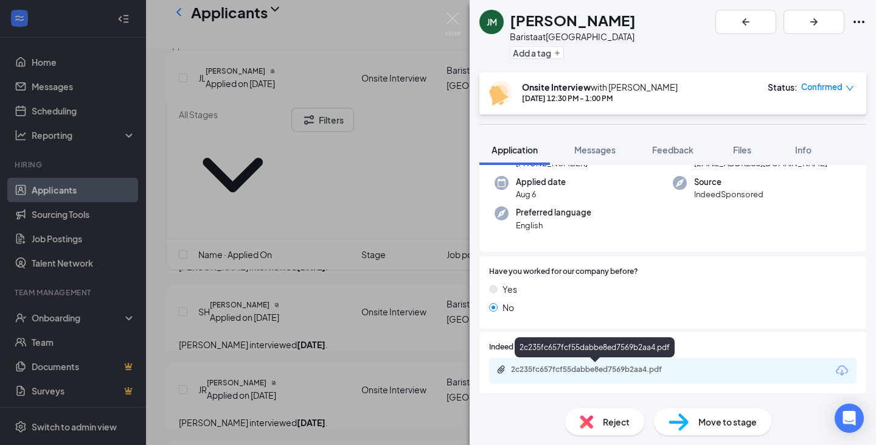
click at [566, 367] on div "2c235fc657fcf55dabbe8ed7569b2aa4.pdf" at bounding box center [596, 369] width 170 height 10
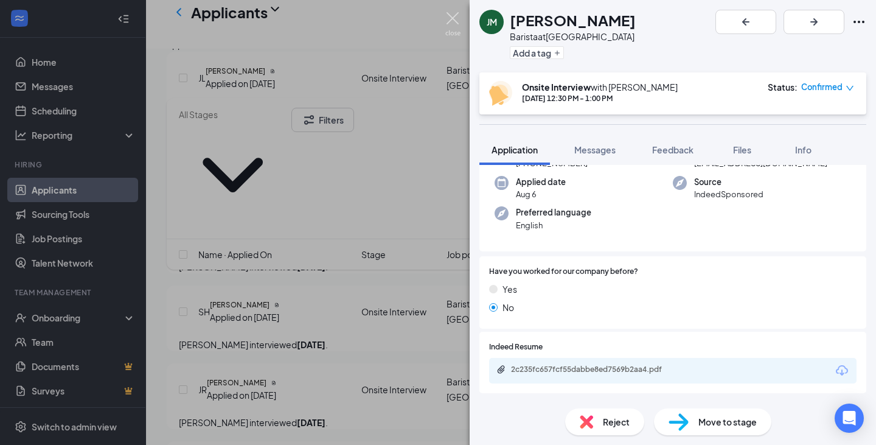
click at [454, 22] on img at bounding box center [452, 24] width 15 height 24
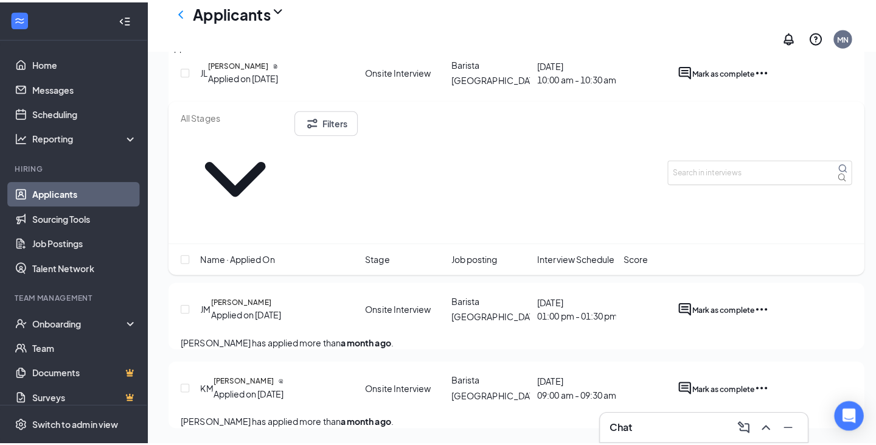
scroll to position [1947, 0]
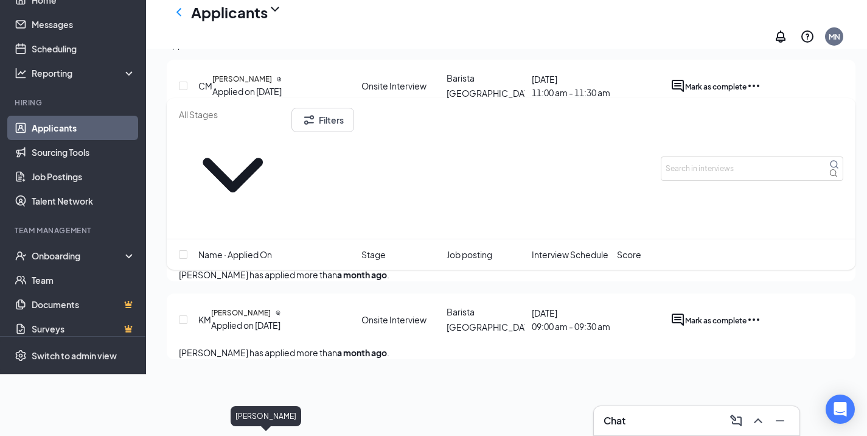
click at [251, 240] on h5 "[PERSON_NAME]" at bounding box center [239, 234] width 60 height 11
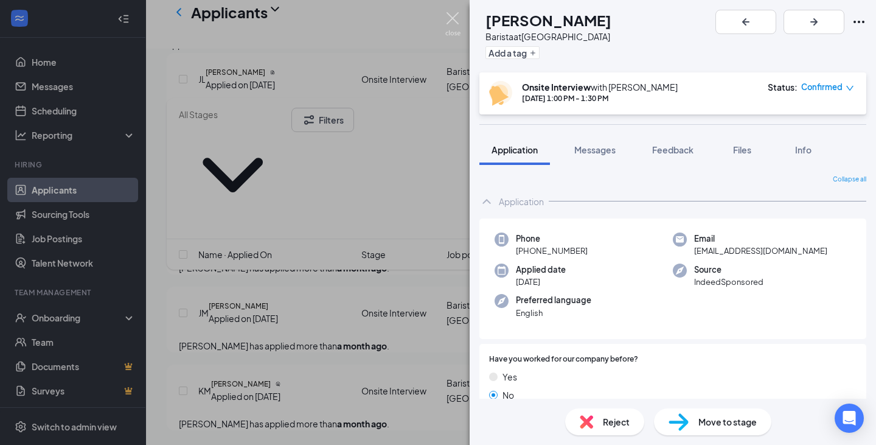
click at [453, 14] on img at bounding box center [452, 24] width 15 height 24
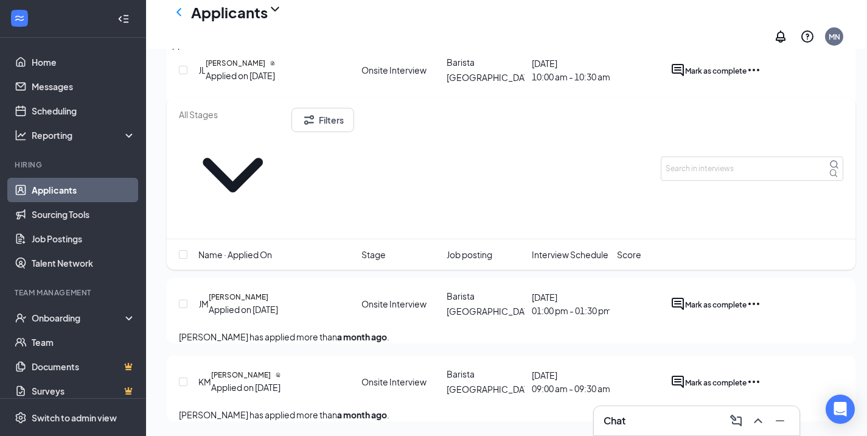
scroll to position [2022, 0]
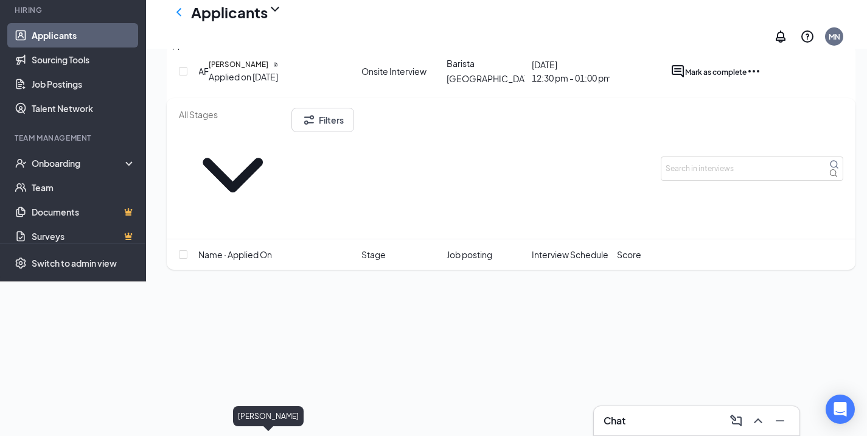
click at [256, 226] on h5 "[PERSON_NAME]" at bounding box center [241, 220] width 60 height 11
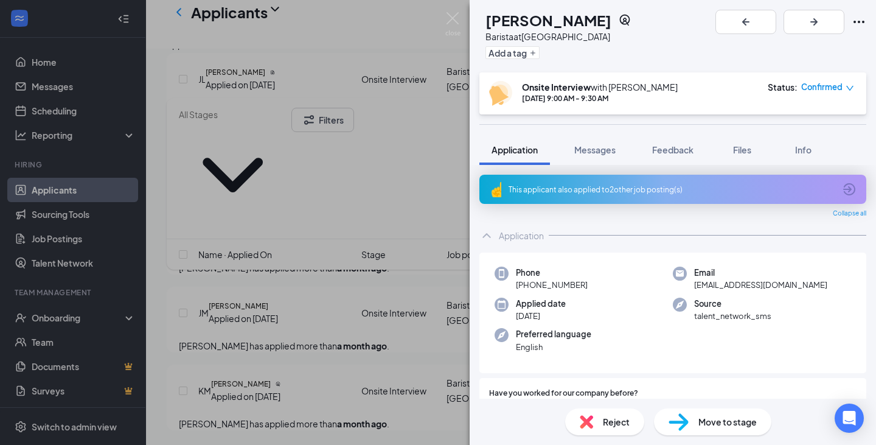
click at [566, 187] on div "This applicant also applied to 2 other job posting(s)" at bounding box center [672, 189] width 326 height 10
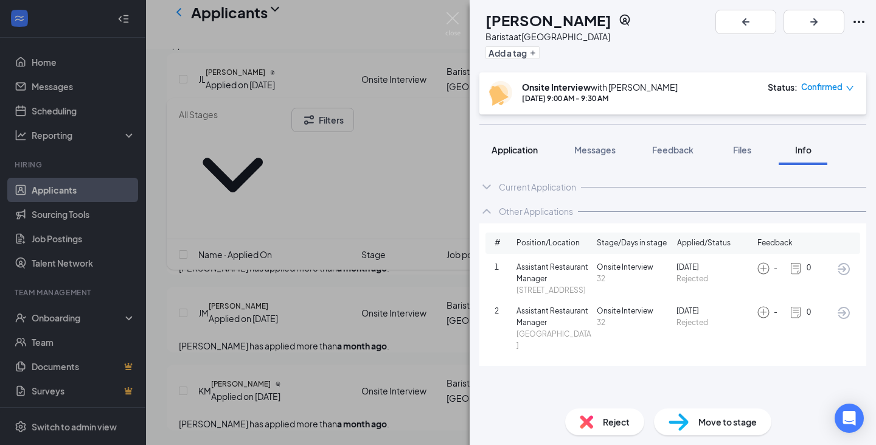
click at [520, 149] on span "Application" at bounding box center [515, 149] width 46 height 11
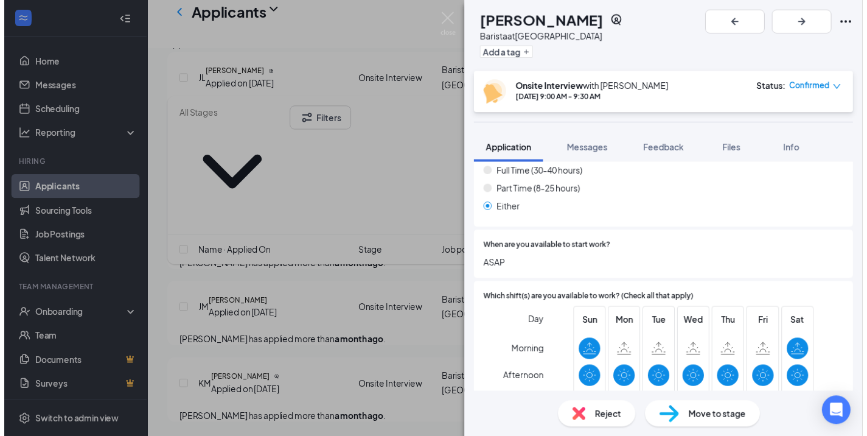
scroll to position [487, 0]
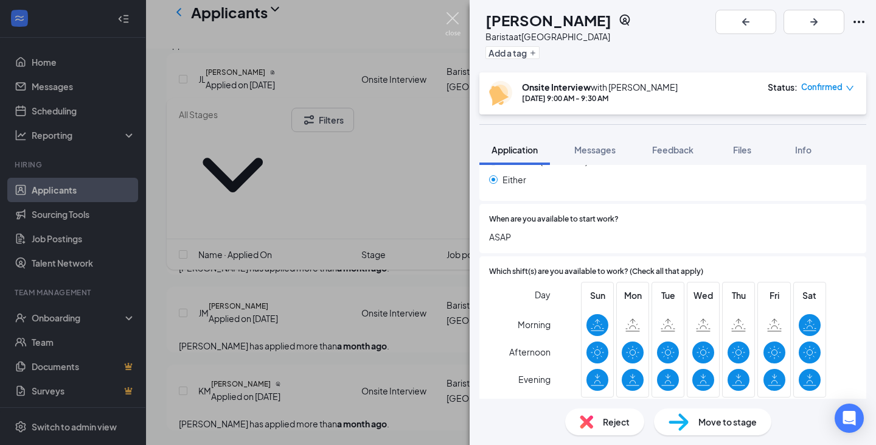
click at [453, 15] on img at bounding box center [452, 24] width 15 height 24
